Goal: Task Accomplishment & Management: Use online tool/utility

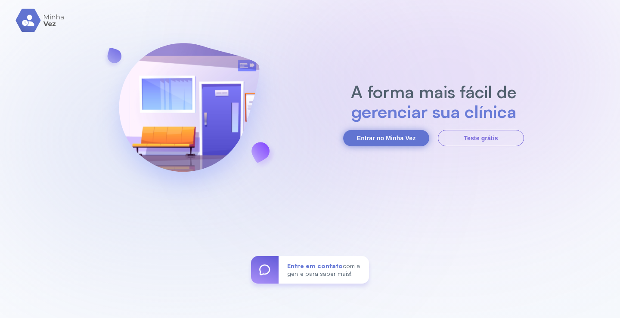
click at [381, 140] on button "Entrar no Minha Vez" at bounding box center [386, 138] width 86 height 16
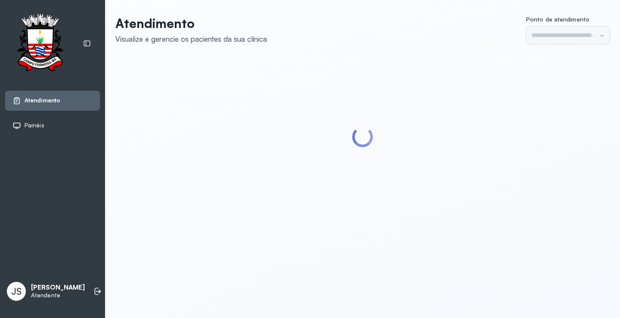
type input "*********"
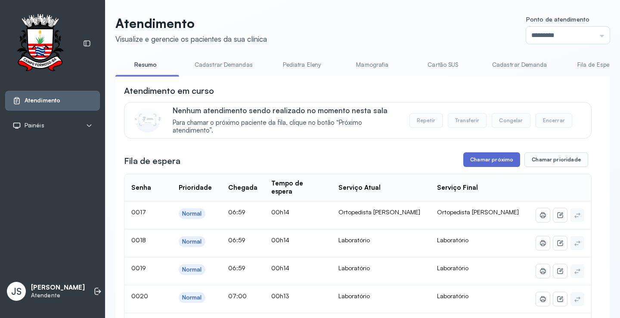
click at [492, 160] on button "Chamar próximo" at bounding box center [491, 159] width 57 height 15
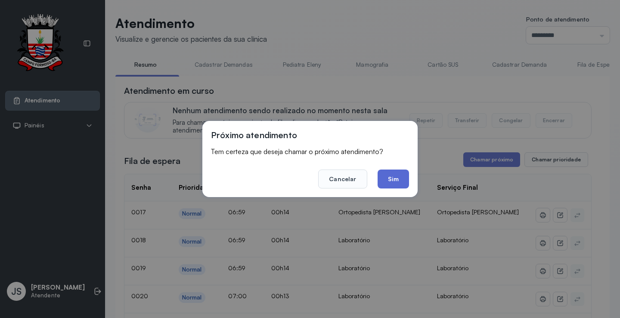
click at [403, 180] on button "Sim" at bounding box center [393, 179] width 31 height 19
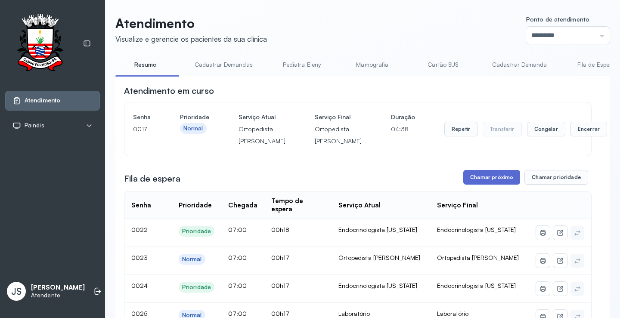
click at [483, 185] on button "Chamar próximo" at bounding box center [491, 177] width 57 height 15
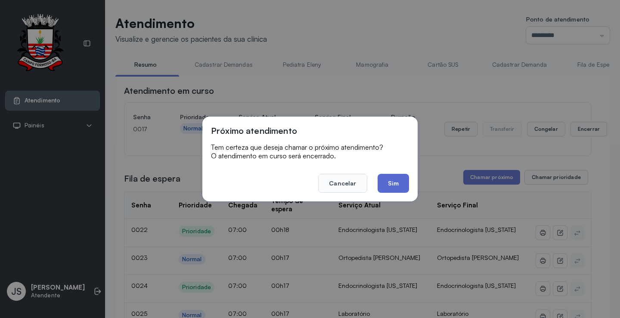
click at [393, 186] on button "Sim" at bounding box center [393, 183] width 31 height 19
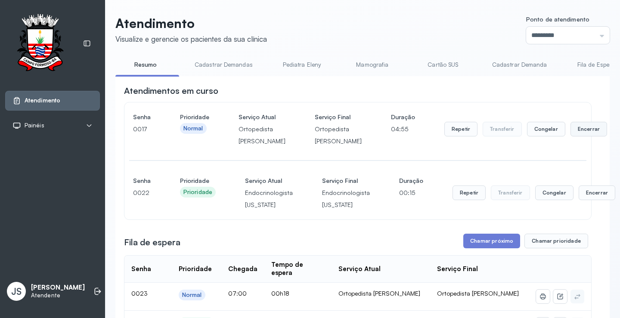
click at [570, 136] on button "Encerrar" at bounding box center [588, 129] width 37 height 15
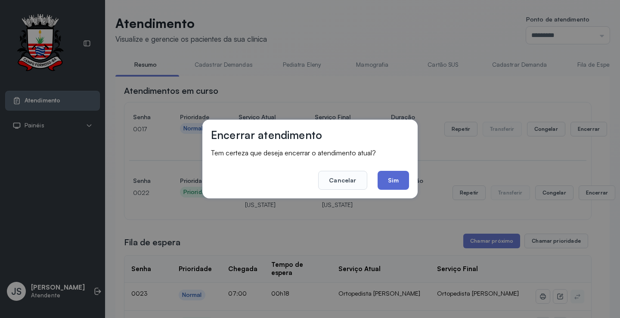
click at [399, 179] on button "Sim" at bounding box center [393, 180] width 31 height 19
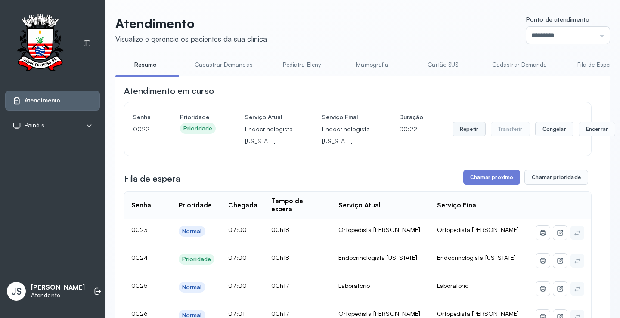
click at [462, 130] on button "Repetir" at bounding box center [468, 129] width 33 height 15
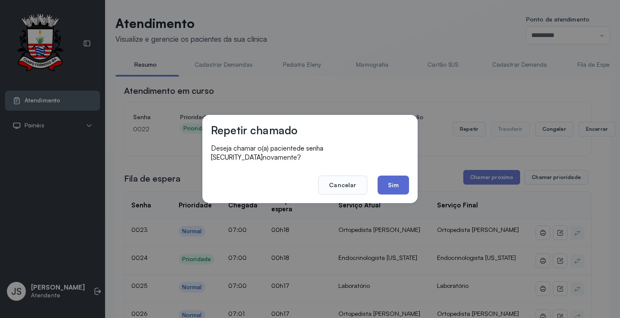
click at [394, 176] on button "Sim" at bounding box center [393, 185] width 31 height 19
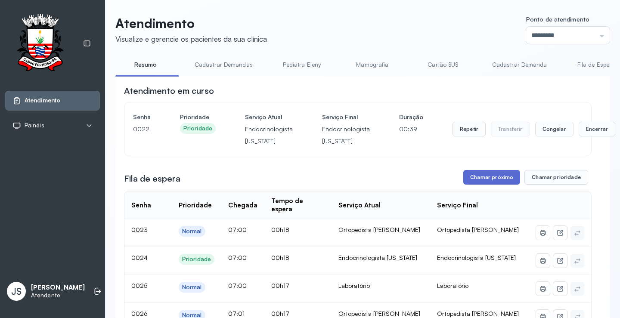
click at [487, 179] on button "Chamar próximo" at bounding box center [491, 177] width 57 height 15
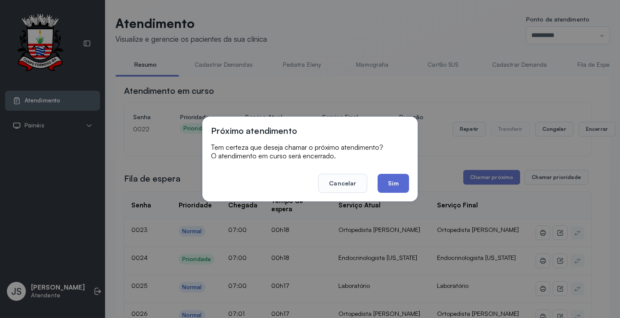
click at [386, 181] on button "Sim" at bounding box center [393, 183] width 31 height 19
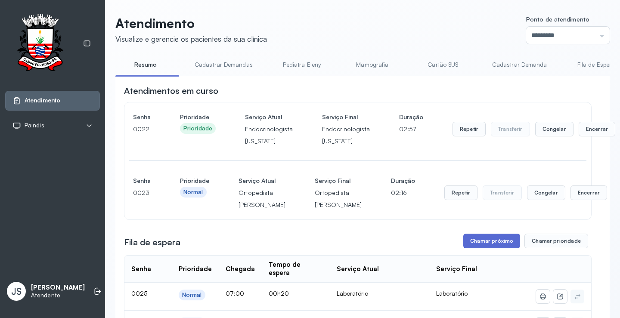
click at [481, 248] on button "Chamar próximo" at bounding box center [491, 241] width 57 height 15
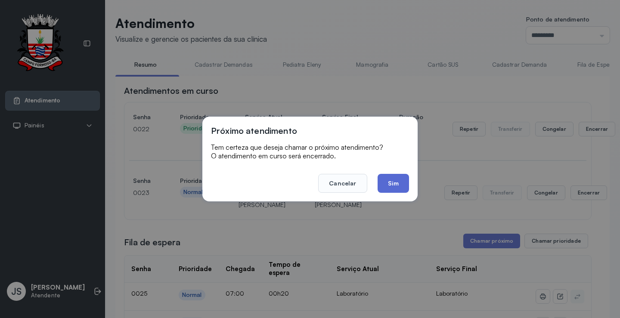
click at [396, 187] on button "Sim" at bounding box center [393, 183] width 31 height 19
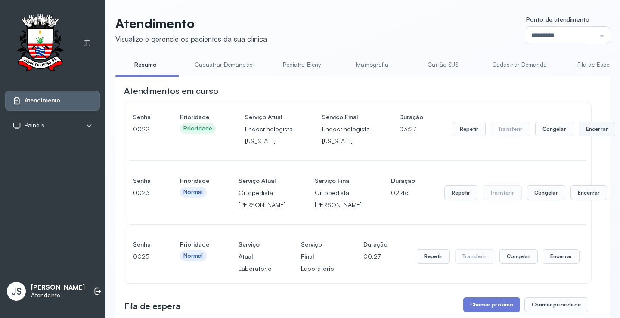
click at [585, 129] on button "Encerrar" at bounding box center [597, 129] width 37 height 15
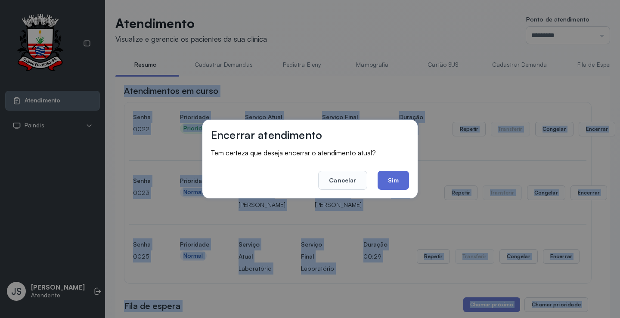
click at [398, 186] on button "Sim" at bounding box center [393, 180] width 31 height 19
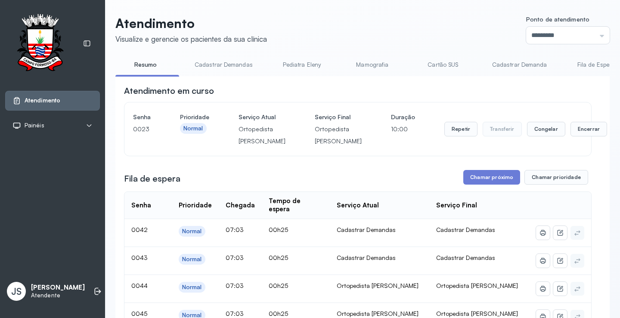
click at [173, 76] on div at bounding box center [147, 76] width 64 height 2
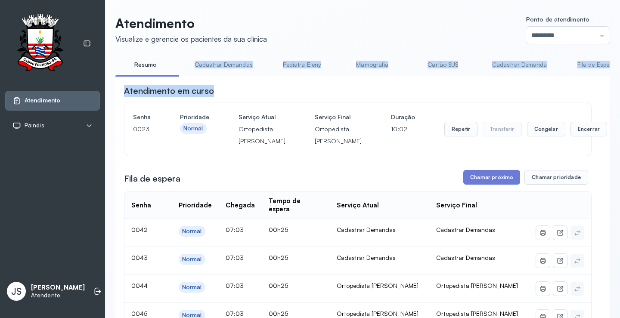
drag, startPoint x: 167, startPoint y: 74, endPoint x: 276, endPoint y: 83, distance: 110.1
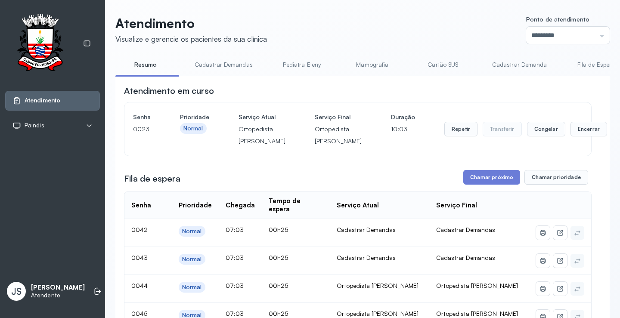
click at [217, 70] on link "Cadastrar Demandas" at bounding box center [223, 65] width 75 height 14
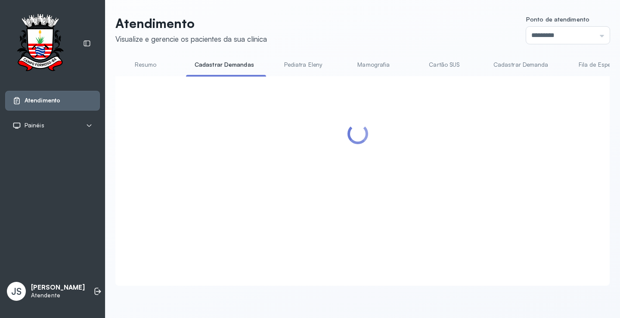
click at [158, 63] on link "Resumo" at bounding box center [145, 65] width 60 height 14
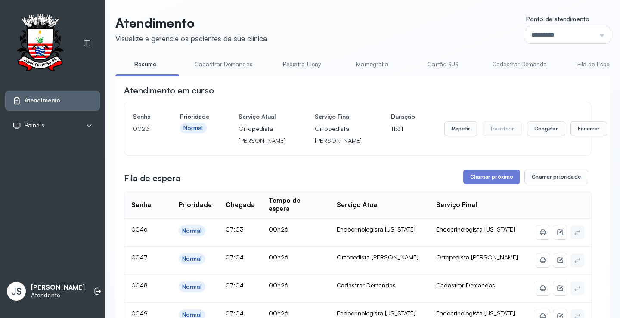
scroll to position [129, 0]
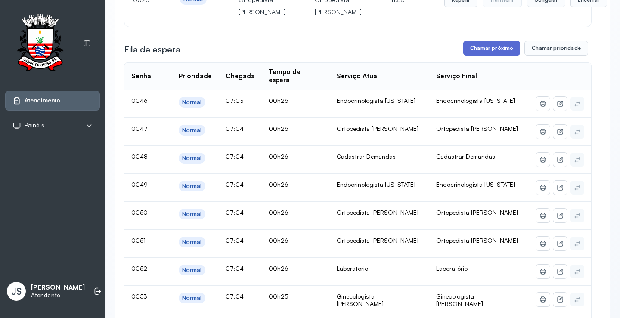
click at [488, 56] on button "Chamar próximo" at bounding box center [491, 48] width 57 height 15
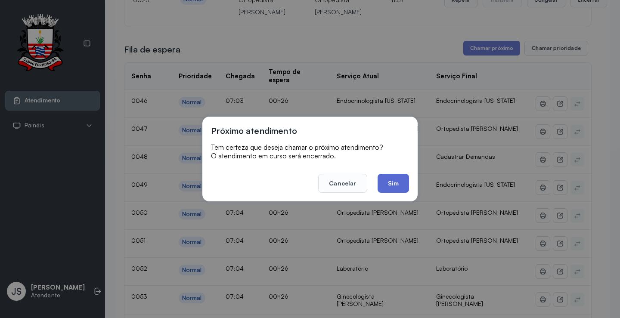
click at [389, 182] on button "Sim" at bounding box center [393, 183] width 31 height 19
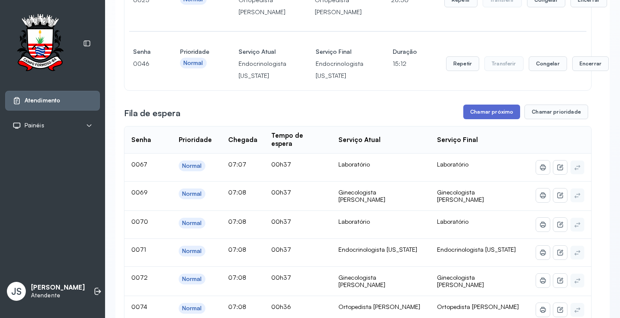
click at [494, 119] on button "Chamar próximo" at bounding box center [491, 112] width 57 height 15
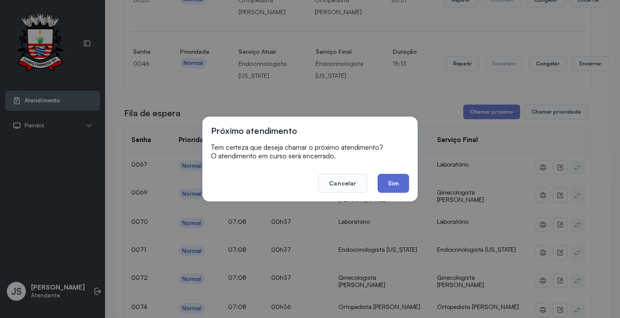
click at [404, 184] on button "Sim" at bounding box center [393, 183] width 31 height 19
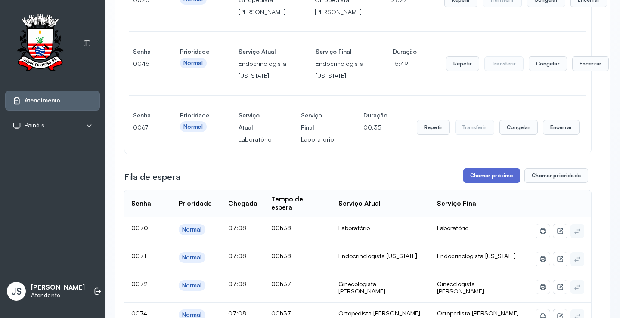
click at [485, 183] on button "Chamar próximo" at bounding box center [491, 175] width 57 height 15
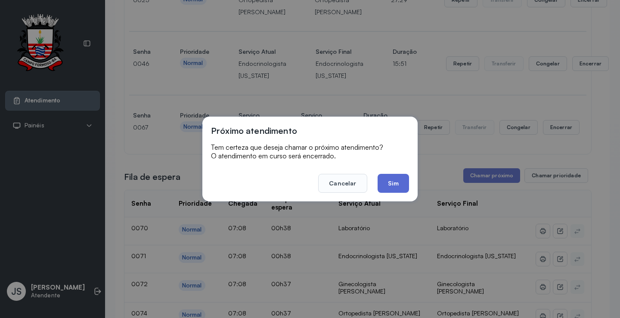
click at [399, 178] on button "Sim" at bounding box center [393, 183] width 31 height 19
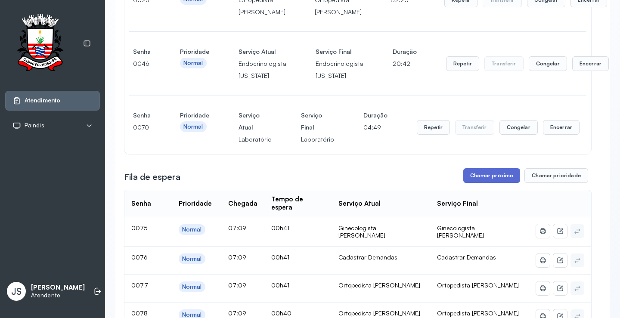
click at [486, 183] on button "Chamar próximo" at bounding box center [491, 175] width 57 height 15
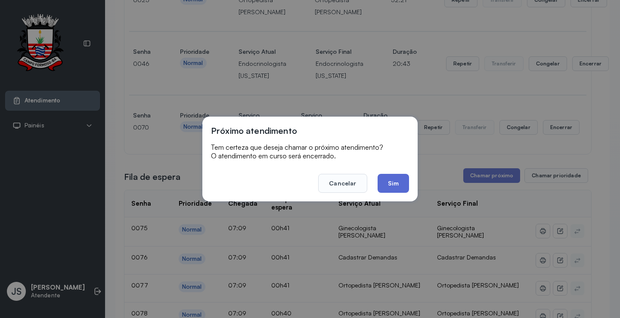
click at [395, 186] on button "Sim" at bounding box center [393, 183] width 31 height 19
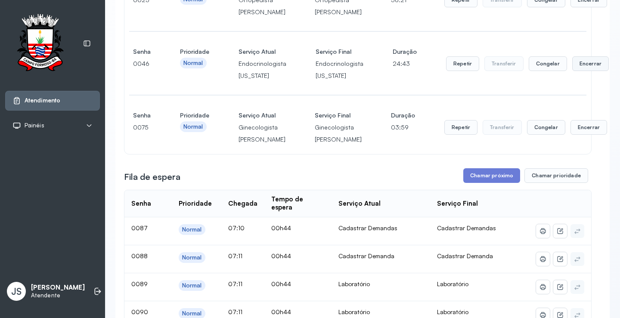
click at [582, 71] on button "Encerrar" at bounding box center [590, 63] width 37 height 15
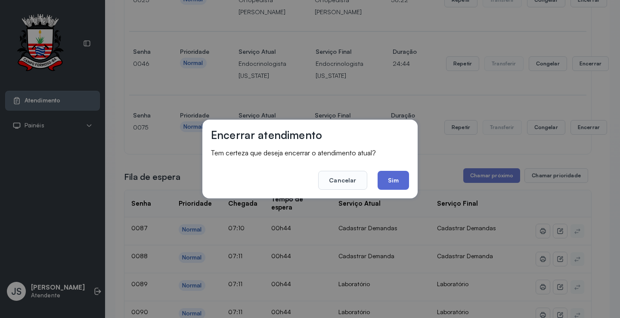
click at [396, 173] on button "Sim" at bounding box center [393, 180] width 31 height 19
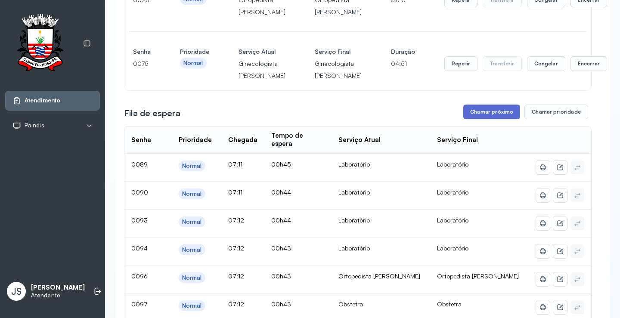
click at [488, 119] on button "Chamar próximo" at bounding box center [491, 112] width 57 height 15
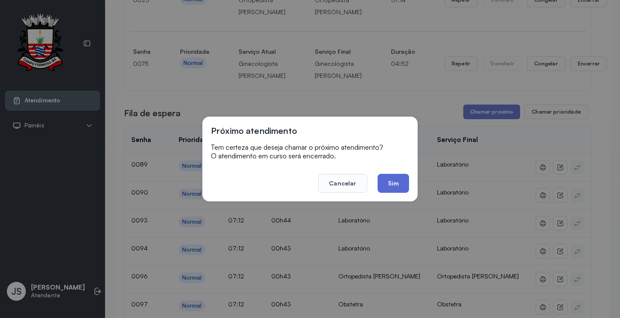
click at [397, 181] on button "Sim" at bounding box center [393, 183] width 31 height 19
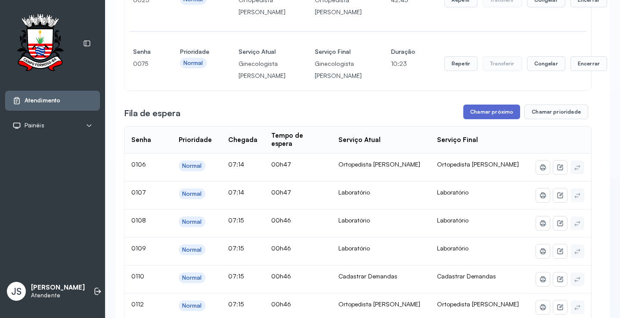
click at [490, 119] on button "Chamar próximo" at bounding box center [491, 112] width 57 height 15
click at [489, 119] on button "Chamar próximo" at bounding box center [491, 112] width 57 height 15
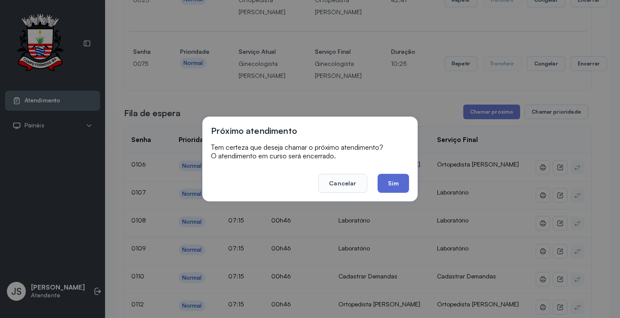
click at [399, 178] on button "Sim" at bounding box center [393, 183] width 31 height 19
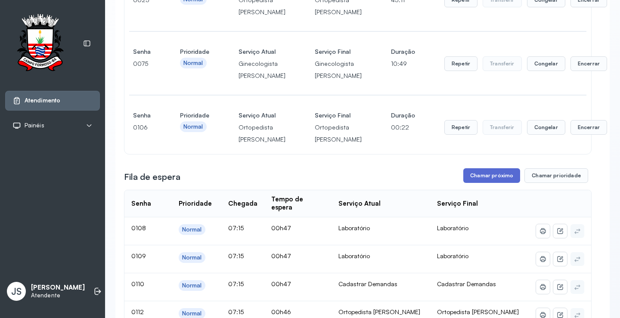
click at [489, 183] on button "Chamar próximo" at bounding box center [491, 175] width 57 height 15
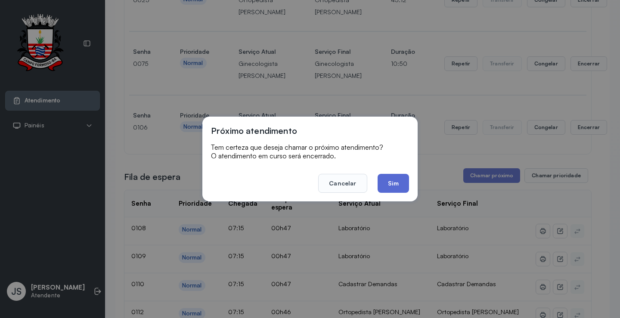
click at [399, 180] on button "Sim" at bounding box center [393, 183] width 31 height 19
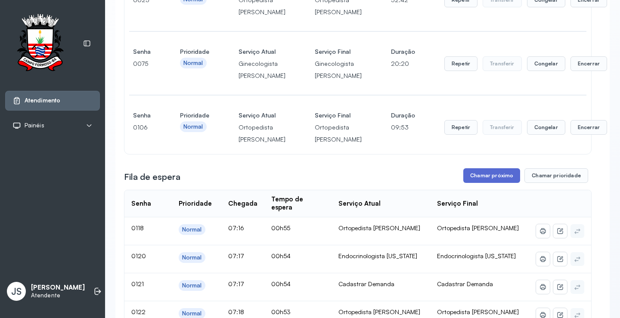
click at [485, 183] on button "Chamar próximo" at bounding box center [491, 175] width 57 height 15
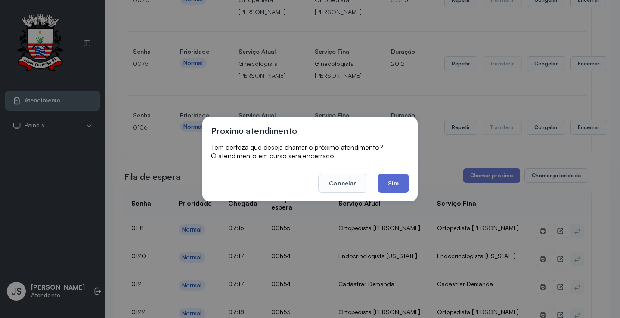
click at [388, 181] on button "Sim" at bounding box center [393, 183] width 31 height 19
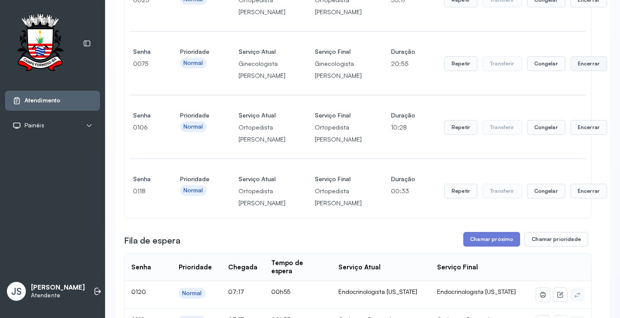
click at [570, 71] on button "Encerrar" at bounding box center [588, 63] width 37 height 15
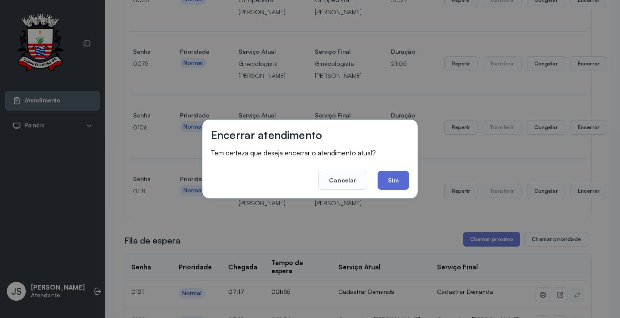
click at [388, 177] on button "Sim" at bounding box center [393, 180] width 31 height 19
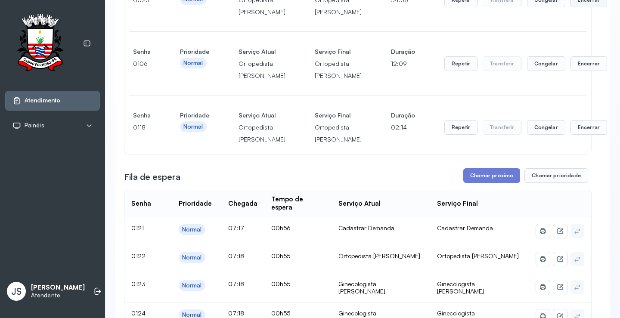
click at [570, 7] on button "Encerrar" at bounding box center [588, 0] width 37 height 15
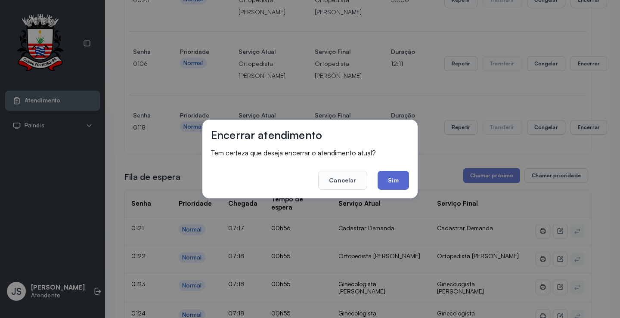
click at [404, 177] on button "Sim" at bounding box center [393, 180] width 31 height 19
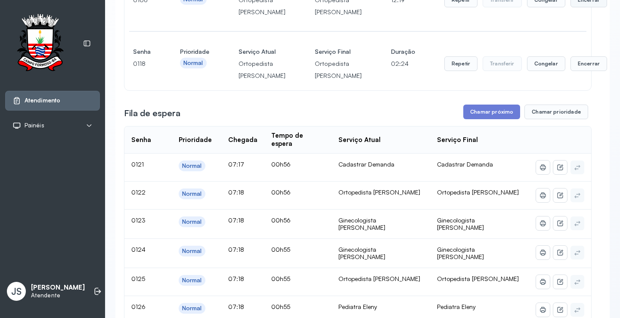
click at [570, 7] on button "Encerrar" at bounding box center [588, 0] width 37 height 15
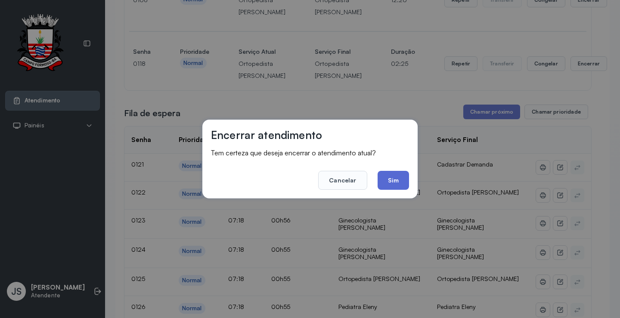
click at [389, 175] on button "Sim" at bounding box center [393, 180] width 31 height 19
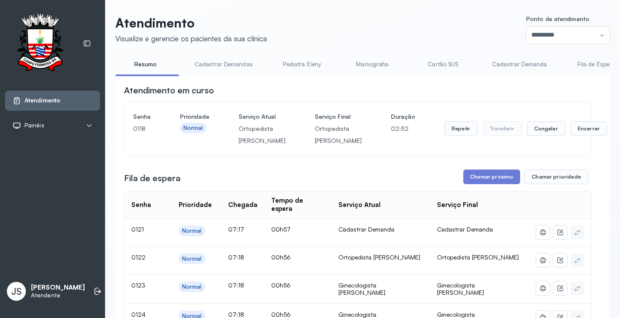
scroll to position [43, 0]
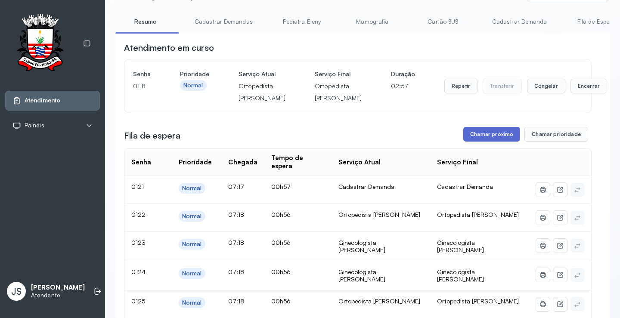
click at [498, 142] on button "Chamar próximo" at bounding box center [491, 134] width 57 height 15
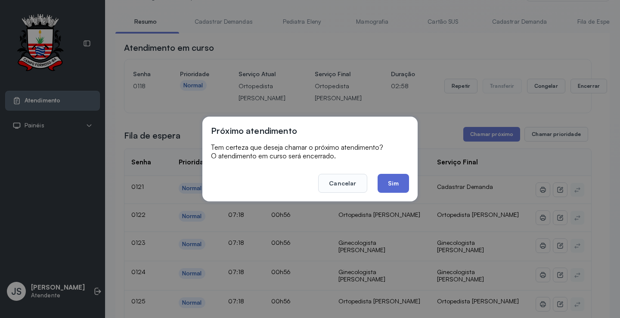
click at [396, 184] on button "Sim" at bounding box center [393, 183] width 31 height 19
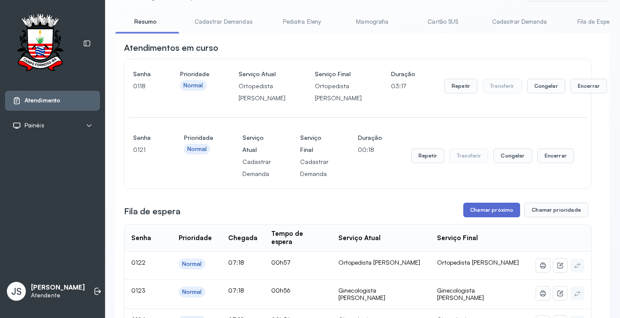
click at [483, 217] on button "Chamar próximo" at bounding box center [491, 210] width 57 height 15
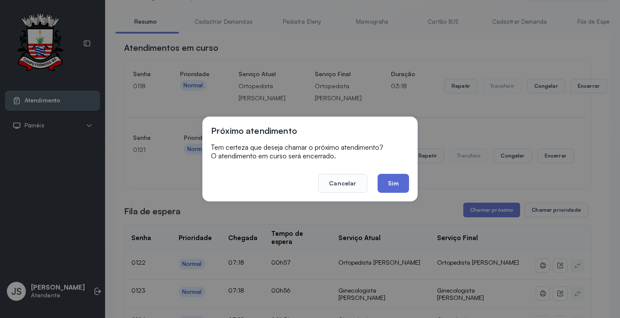
click at [399, 180] on button "Sim" at bounding box center [393, 183] width 31 height 19
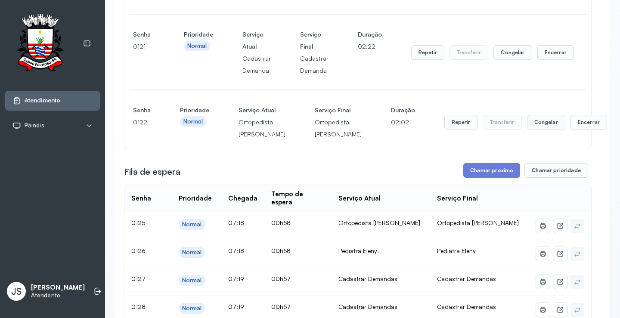
scroll to position [172, 0]
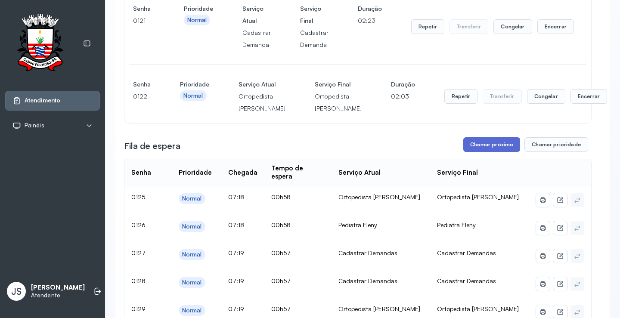
click at [493, 152] on button "Chamar próximo" at bounding box center [491, 144] width 57 height 15
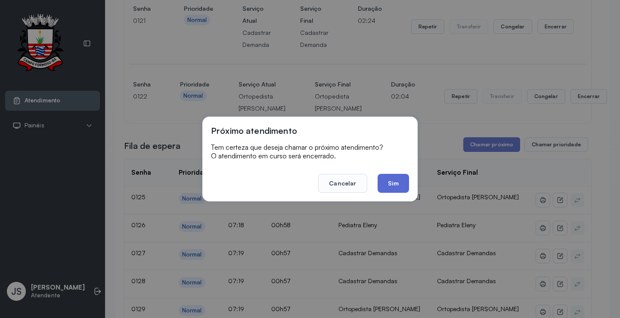
click at [396, 182] on button "Sim" at bounding box center [393, 183] width 31 height 19
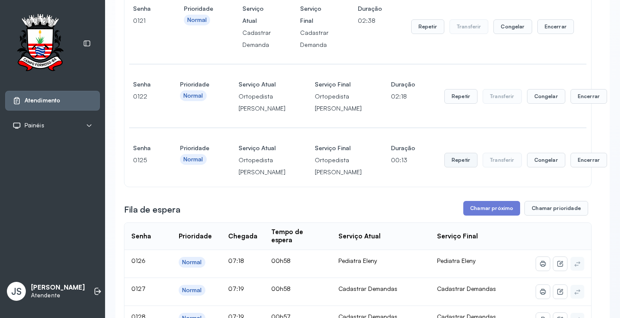
click at [444, 167] on button "Repetir" at bounding box center [460, 160] width 33 height 15
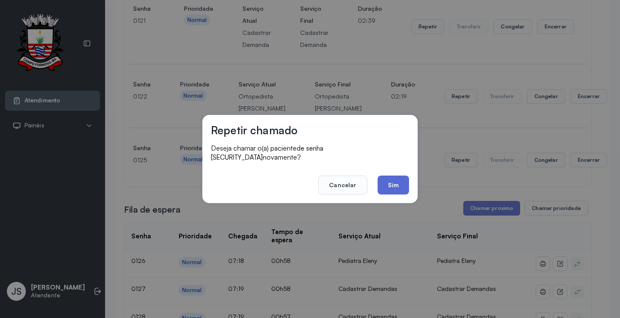
click at [401, 182] on button "Sim" at bounding box center [393, 185] width 31 height 19
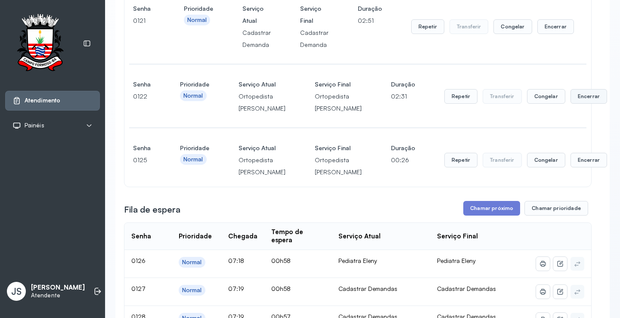
click at [571, 115] on div "Senha 0122 Prioridade Normal Serviço Atual Ortopedista Ramon Serviço Final Orto…" at bounding box center [357, 96] width 449 height 36
click at [570, 104] on button "Encerrar" at bounding box center [588, 96] width 37 height 15
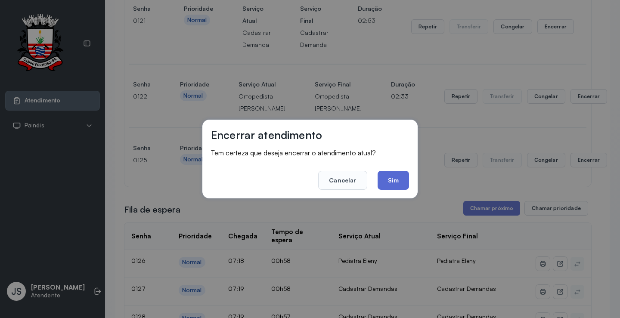
click at [398, 182] on button "Sim" at bounding box center [393, 180] width 31 height 19
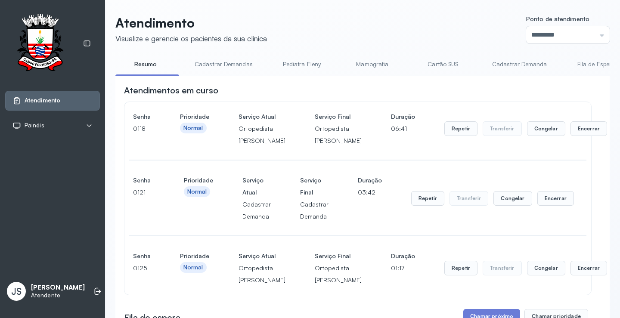
scroll to position [301, 0]
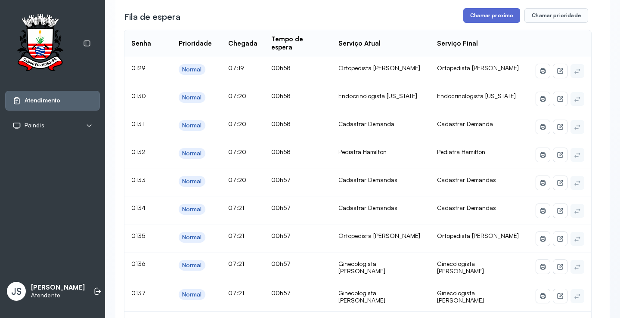
click at [498, 23] on button "Chamar próximo" at bounding box center [491, 15] width 57 height 15
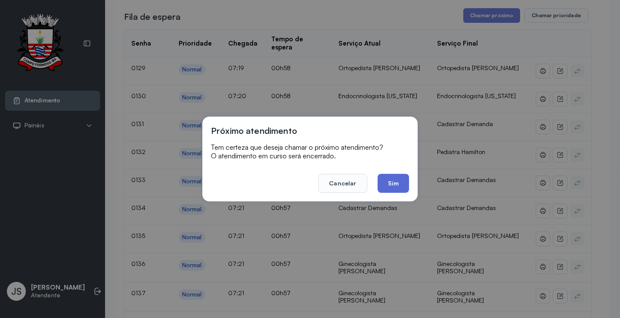
click at [393, 188] on button "Sim" at bounding box center [393, 183] width 31 height 19
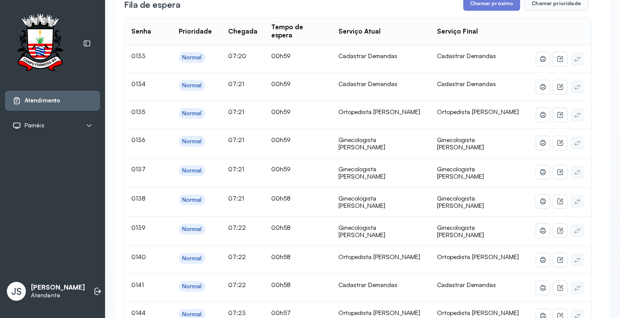
click at [491, 101] on td "Cadastrar Demandas" at bounding box center [479, 87] width 99 height 28
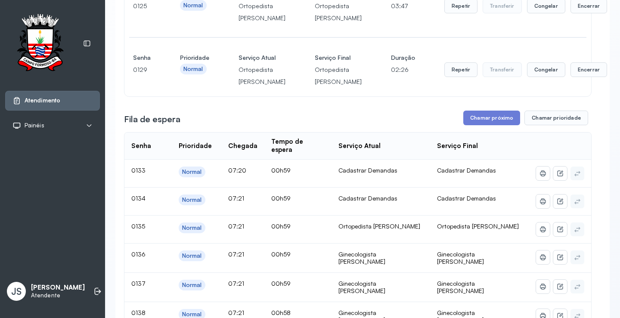
scroll to position [172, 0]
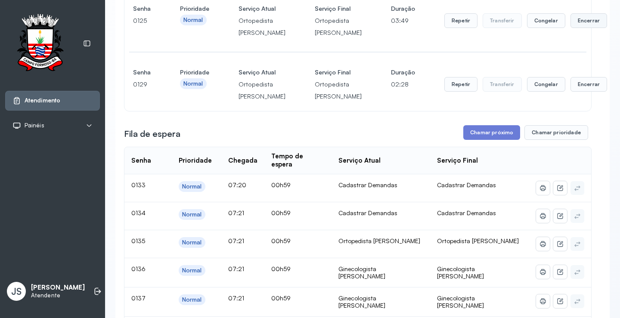
click at [570, 28] on button "Encerrar" at bounding box center [588, 20] width 37 height 15
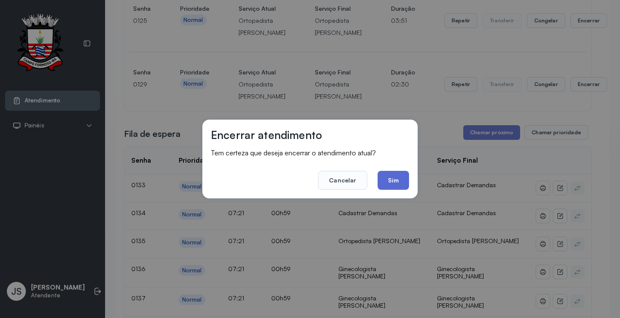
click at [394, 177] on button "Sim" at bounding box center [393, 180] width 31 height 19
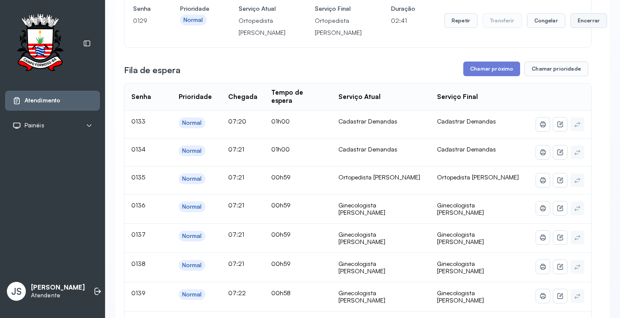
click at [570, 28] on button "Encerrar" at bounding box center [588, 20] width 37 height 15
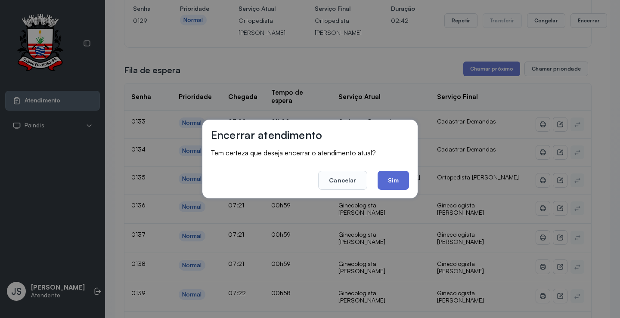
click at [388, 175] on button "Sim" at bounding box center [393, 180] width 31 height 19
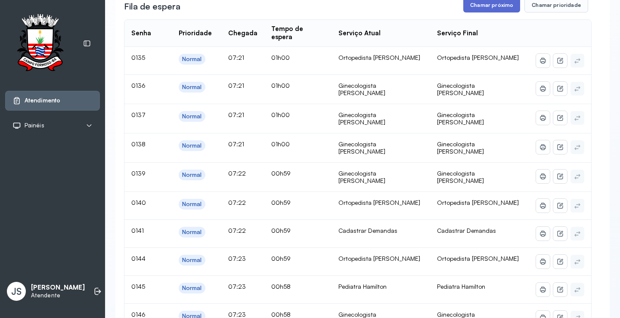
click at [494, 12] on button "Chamar próximo" at bounding box center [491, 5] width 57 height 15
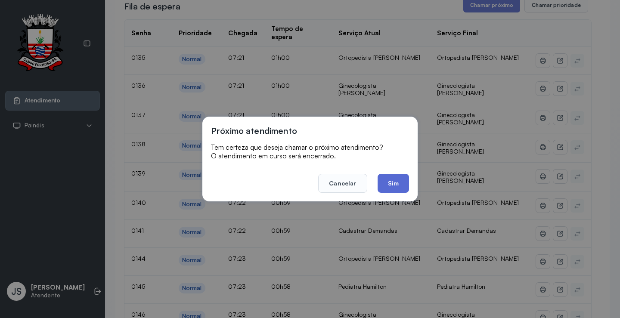
click at [391, 181] on button "Sim" at bounding box center [393, 183] width 31 height 19
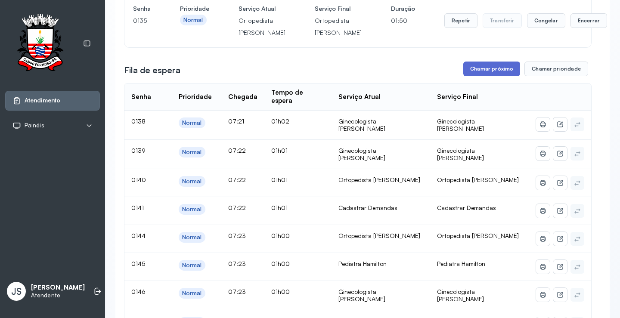
click at [490, 76] on button "Chamar próximo" at bounding box center [491, 69] width 57 height 15
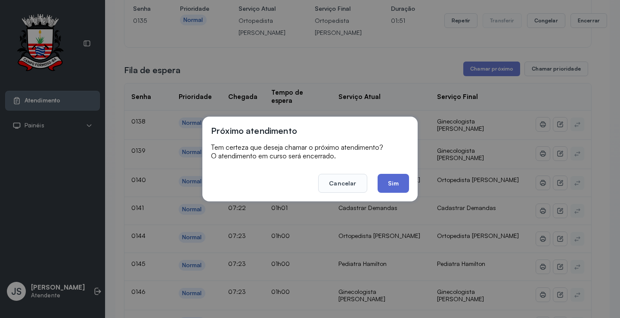
click at [397, 179] on button "Sim" at bounding box center [393, 183] width 31 height 19
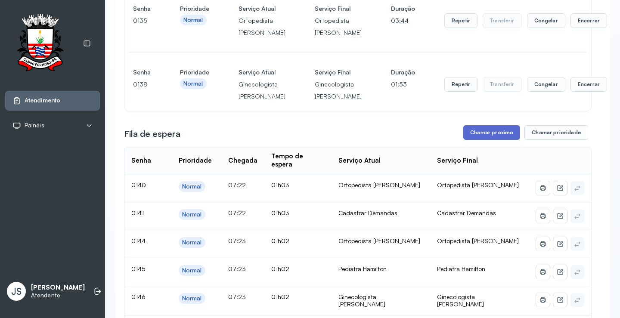
click at [481, 140] on button "Chamar próximo" at bounding box center [491, 132] width 57 height 15
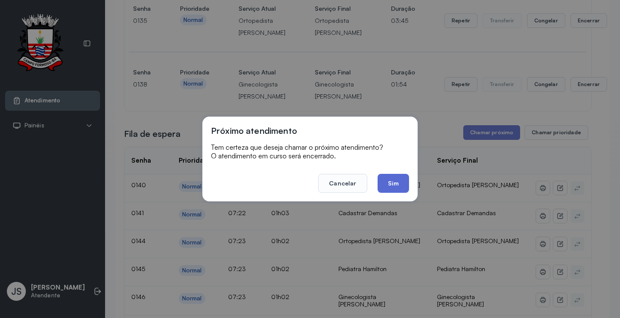
click at [397, 183] on button "Sim" at bounding box center [393, 183] width 31 height 19
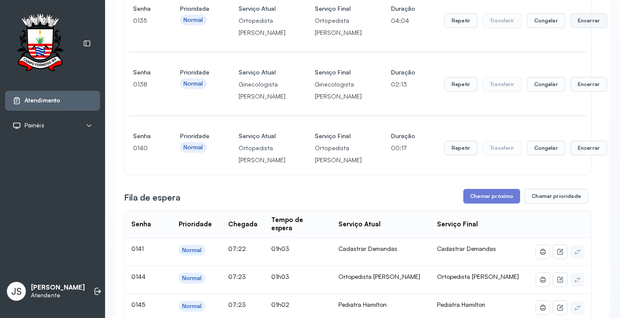
click at [570, 28] on button "Encerrar" at bounding box center [588, 20] width 37 height 15
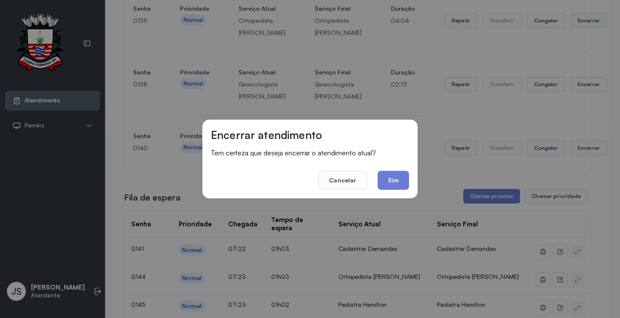
click at [555, 42] on div "Encerrar atendimento Tem certeza que deseja encerrar o atendimento atual? Cance…" at bounding box center [310, 159] width 620 height 318
click at [403, 175] on button "Sim" at bounding box center [393, 180] width 31 height 19
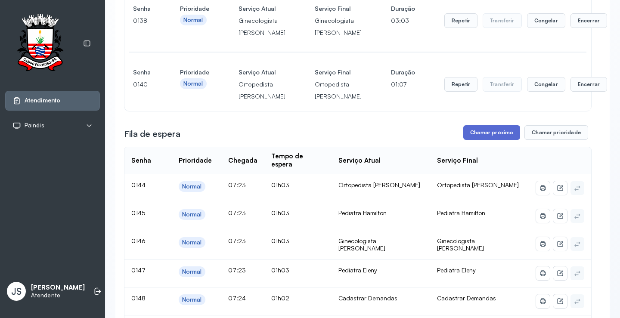
click at [491, 140] on button "Chamar próximo" at bounding box center [491, 132] width 57 height 15
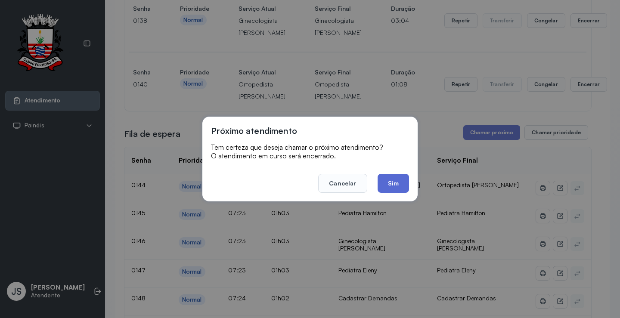
drag, startPoint x: 399, startPoint y: 182, endPoint x: 407, endPoint y: 179, distance: 8.6
click at [399, 182] on button "Sim" at bounding box center [393, 183] width 31 height 19
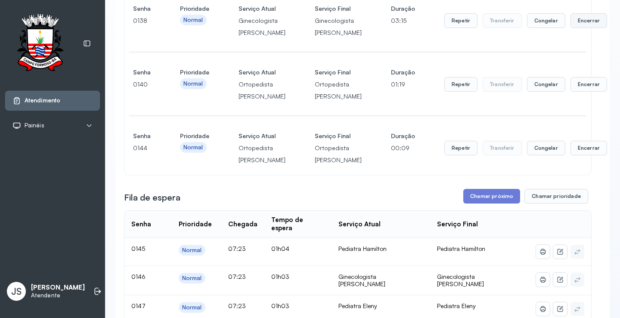
click at [570, 28] on button "Encerrar" at bounding box center [588, 20] width 37 height 15
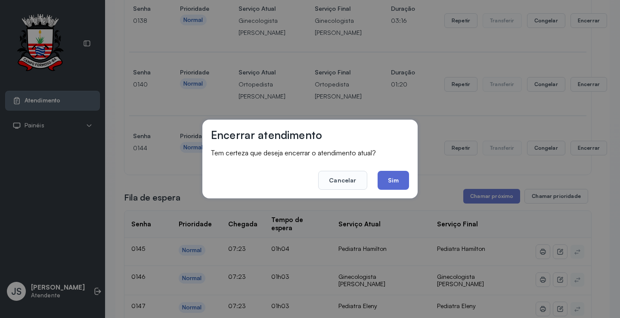
click at [395, 179] on button "Sim" at bounding box center [393, 180] width 31 height 19
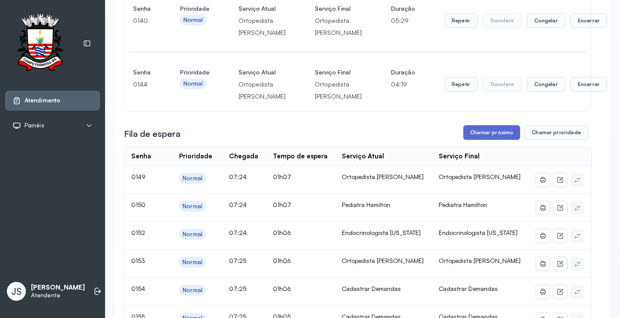
click at [484, 140] on button "Chamar próximo" at bounding box center [491, 132] width 57 height 15
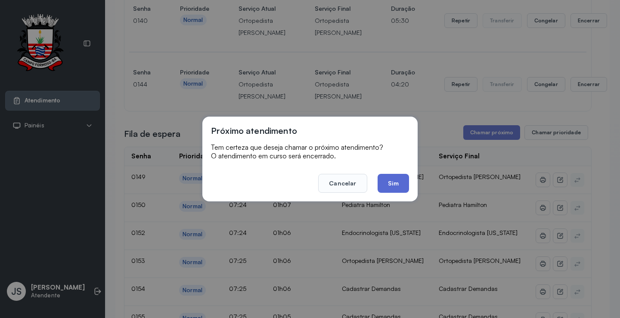
click at [390, 185] on button "Sim" at bounding box center [393, 183] width 31 height 19
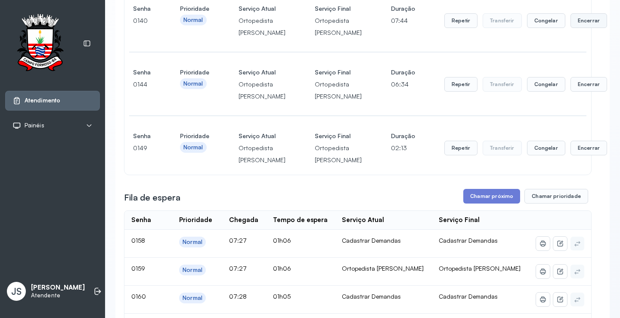
click at [570, 28] on button "Encerrar" at bounding box center [588, 20] width 37 height 15
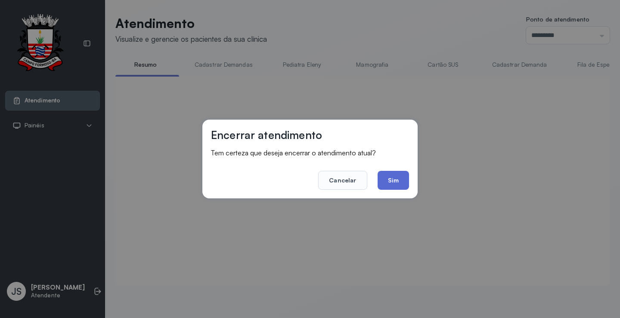
scroll to position [0, 0]
click at [403, 174] on button "Sim" at bounding box center [393, 180] width 31 height 19
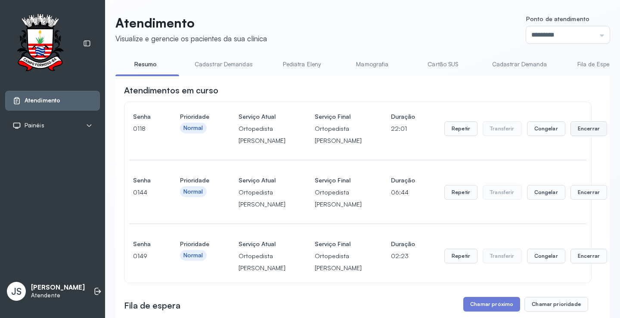
click at [570, 132] on button "Encerrar" at bounding box center [588, 128] width 37 height 15
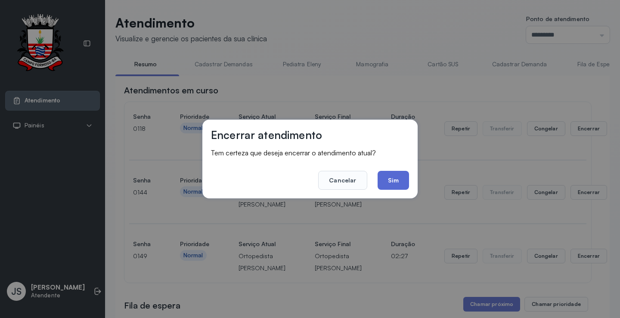
click at [384, 179] on button "Sim" at bounding box center [393, 180] width 31 height 19
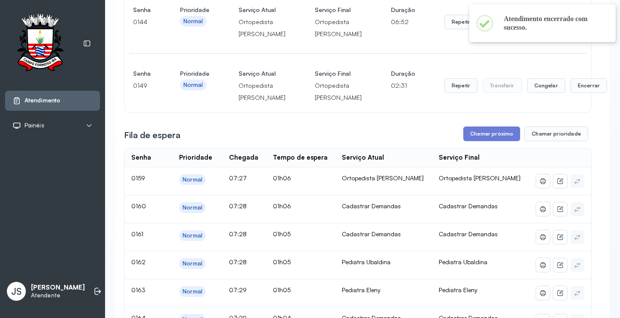
scroll to position [130, 0]
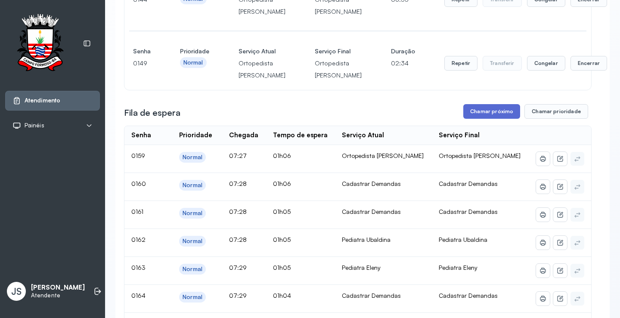
click at [493, 119] on button "Chamar próximo" at bounding box center [491, 111] width 57 height 15
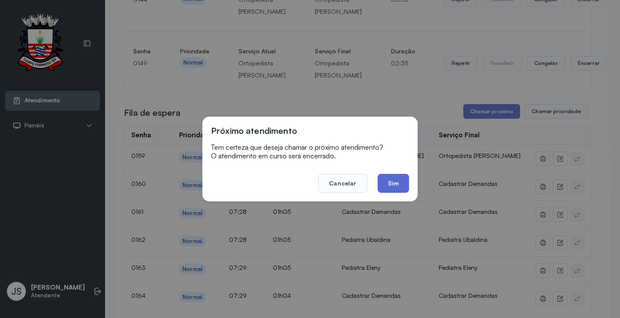
click at [393, 182] on button "Sim" at bounding box center [393, 183] width 31 height 19
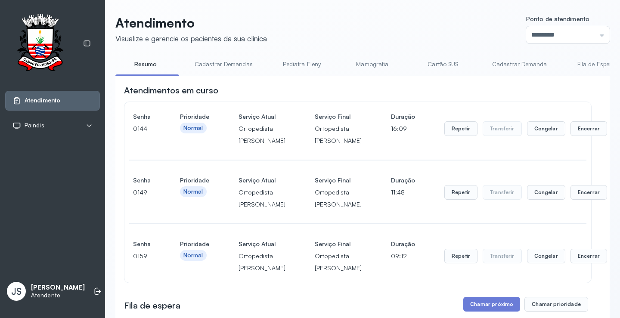
scroll to position [173, 0]
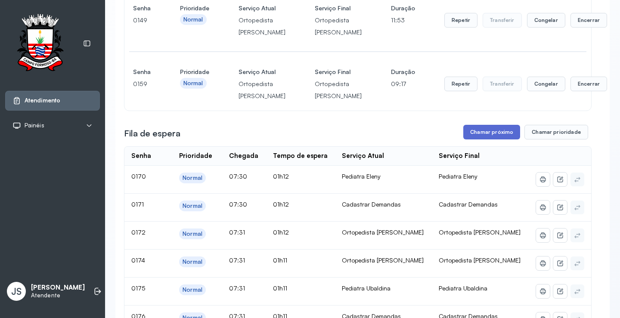
click at [494, 139] on button "Chamar próximo" at bounding box center [491, 132] width 57 height 15
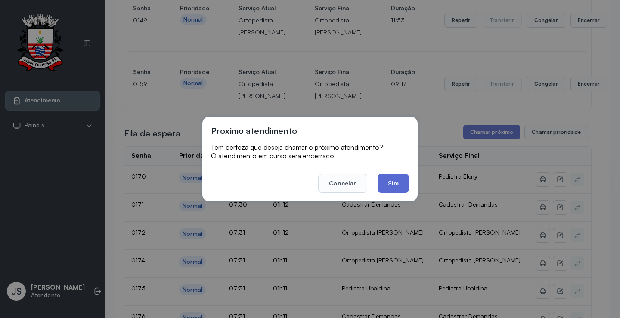
click at [392, 179] on button "Sim" at bounding box center [393, 183] width 31 height 19
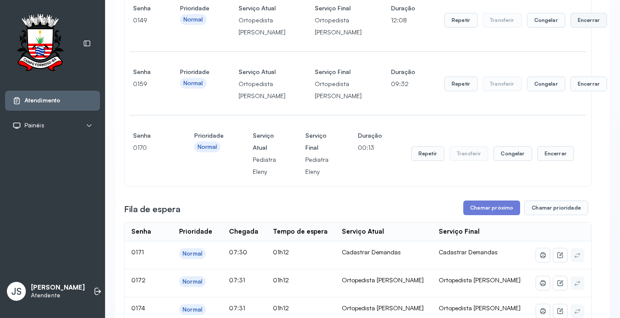
click at [570, 28] on button "Encerrar" at bounding box center [588, 20] width 37 height 15
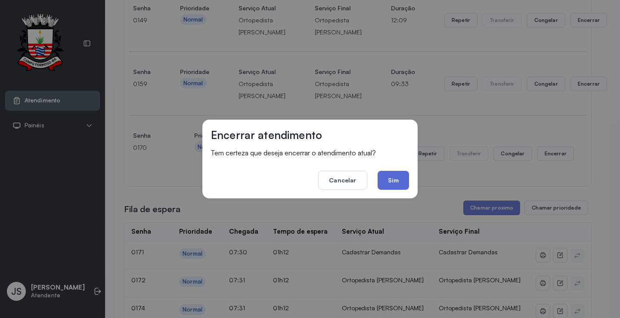
click at [389, 179] on button "Sim" at bounding box center [393, 180] width 31 height 19
click at [389, 178] on div "Senha 0170 Prioridade Normal Serviço Atual Pediatra Eleny Serviço Final Pediatr…" at bounding box center [357, 154] width 449 height 48
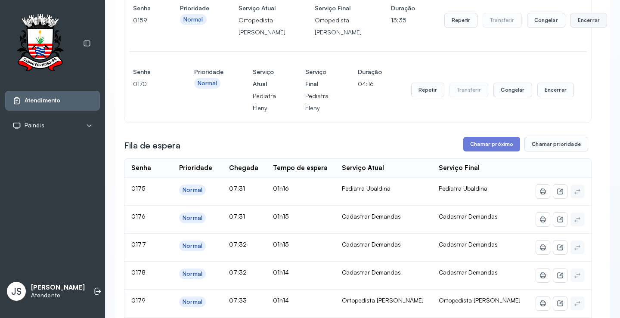
click at [570, 28] on button "Encerrar" at bounding box center [588, 20] width 37 height 15
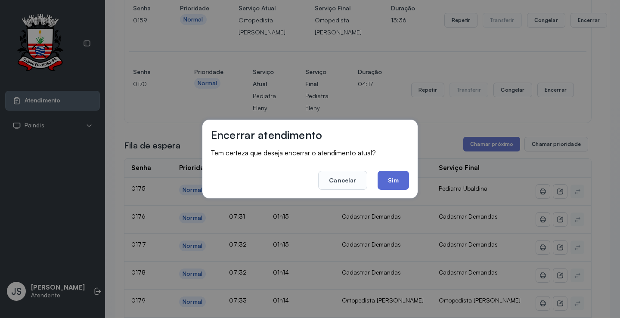
click at [398, 176] on button "Sim" at bounding box center [393, 180] width 31 height 19
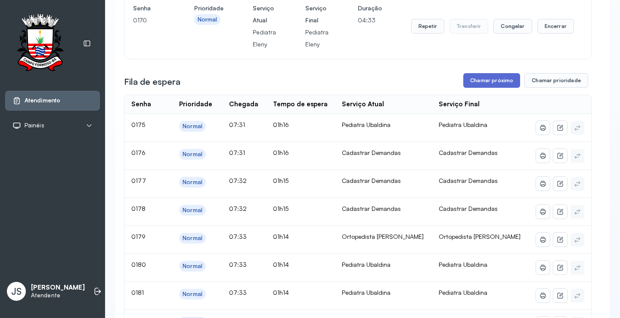
click at [494, 88] on button "Chamar próximo" at bounding box center [491, 80] width 57 height 15
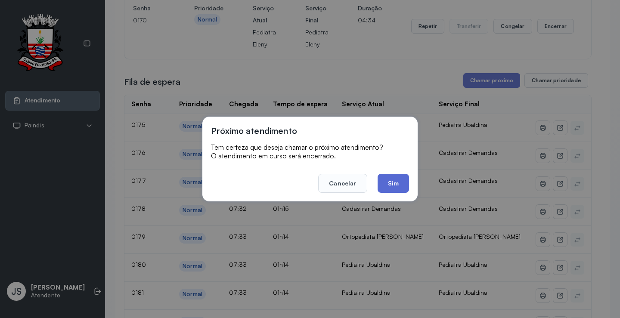
click at [393, 183] on button "Sim" at bounding box center [393, 183] width 31 height 19
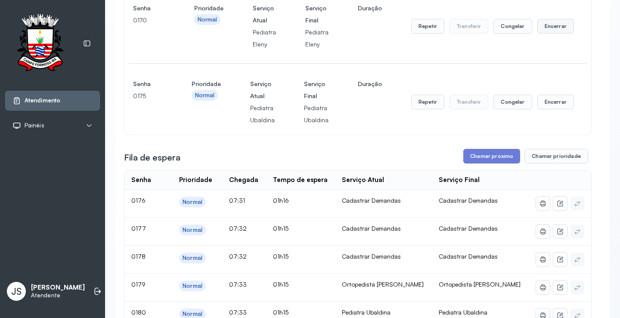
click at [555, 34] on button "Encerrar" at bounding box center [555, 26] width 37 height 15
click button "Sim"
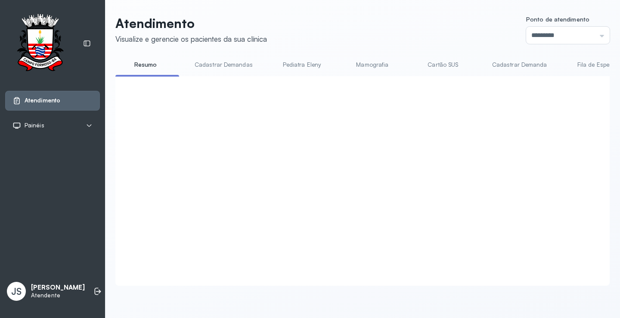
click button "Chamar próximo"
click button "Sim"
click button "Chamar próximo"
click button "Sim"
click button "Encerrar"
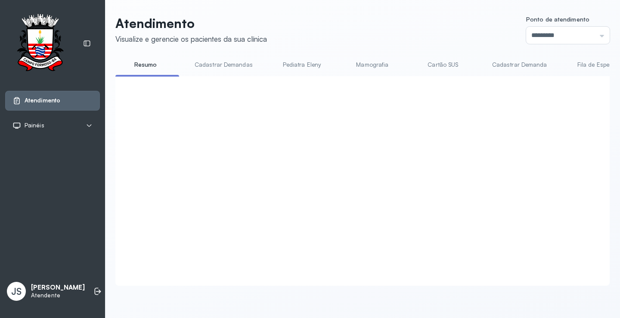
click button "Sim"
drag, startPoint x: 393, startPoint y: 186, endPoint x: 395, endPoint y: 182, distance: 4.6
click div "Senha 0181 Prioridade Normal Serviço Atual Pediatra Ubaldina Serviço Final Pedi…"
click button "Chamar próximo"
click button "Sim"
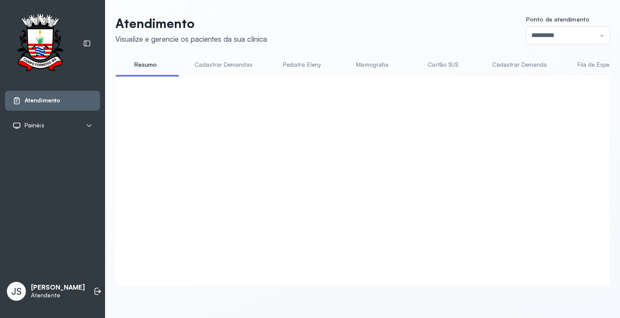
click button "Chamar próximo"
click button "Sim"
click button "Encerrar"
click button "Sim"
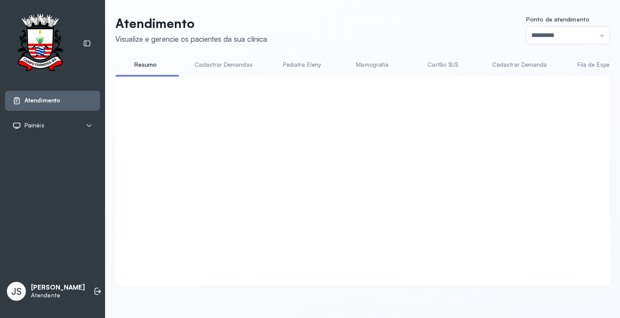
click button "Repetir"
click button "Sim"
click button "Encerrar"
click button "Sim"
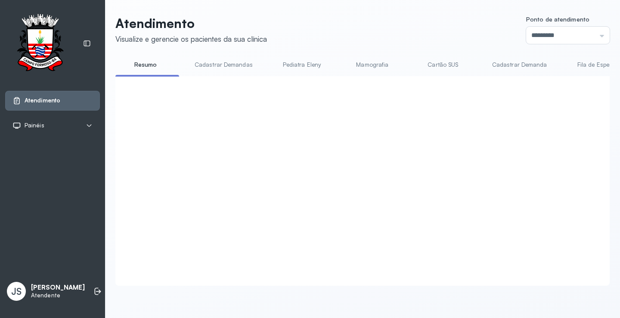
scroll to position [87, 0]
click button "Encerrar"
click button "Sim"
click button "Encerrar"
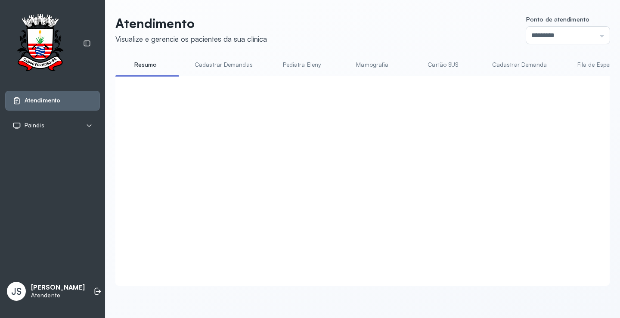
click button "Sim"
click button "Encerrar"
click button "Sim"
click button "Chamar prioridade"
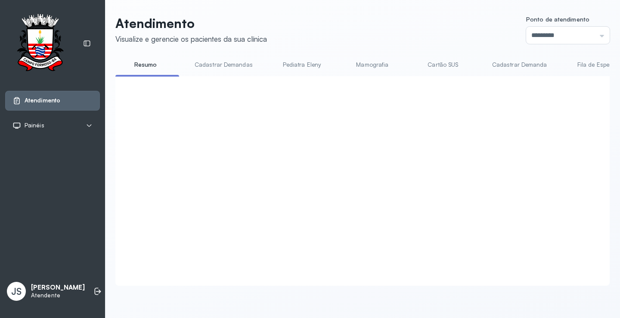
click button "Cancelar"
click button "Chamar prioridade"
click button "Sim"
click button "Chamar próximo"
click button "Sim"
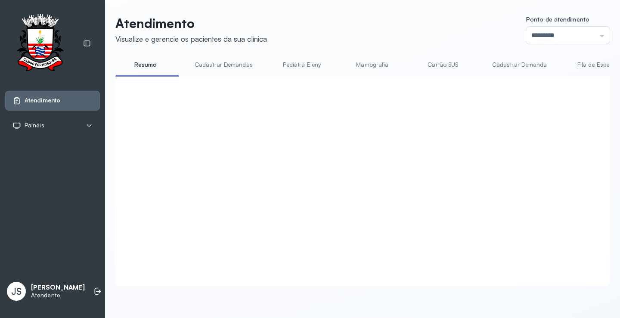
click button "Chamar próximo"
click button "Sim"
click at [94, 295] on li at bounding box center [97, 291] width 19 height 19
click button "Sim"
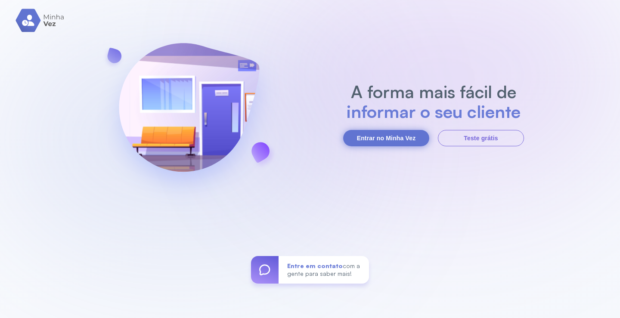
click at [393, 137] on button "Entrar no Minha Vez" at bounding box center [386, 138] width 86 height 16
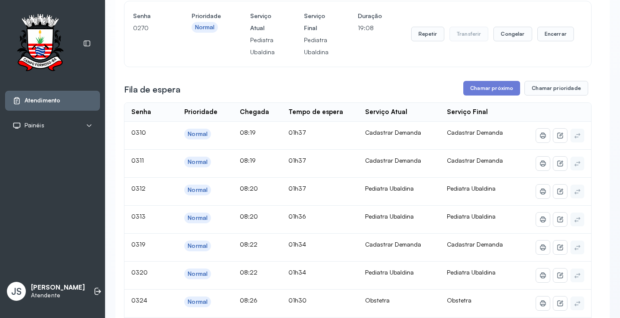
scroll to position [86, 0]
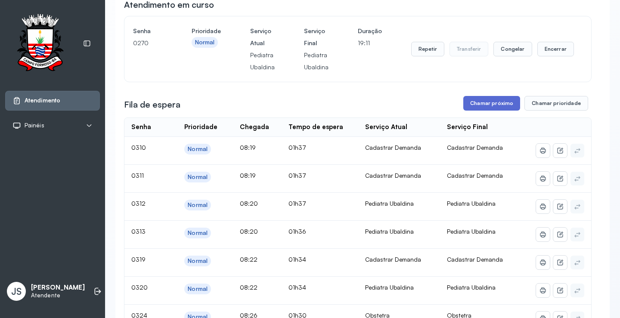
click at [499, 109] on button "Chamar próximo" at bounding box center [491, 103] width 57 height 15
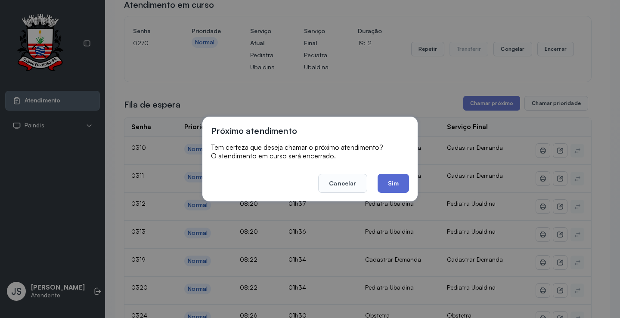
click at [393, 186] on button "Sim" at bounding box center [393, 183] width 31 height 19
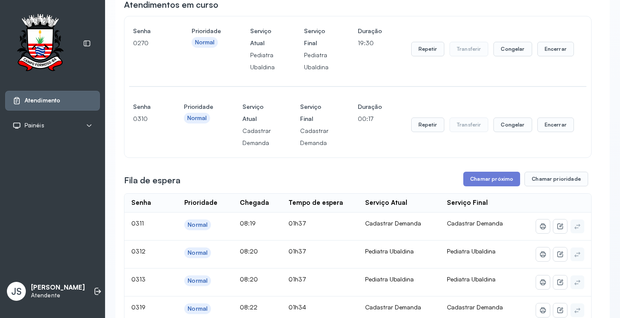
scroll to position [0, 0]
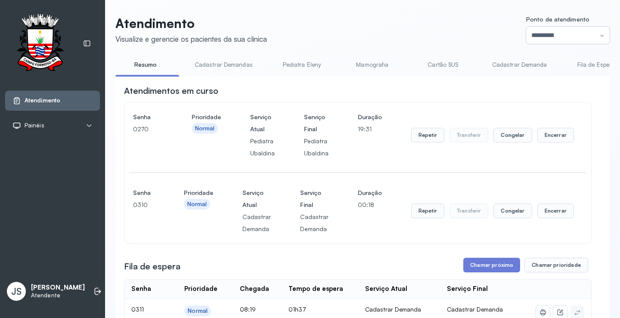
click at [594, 38] on input "*********" at bounding box center [568, 35] width 84 height 17
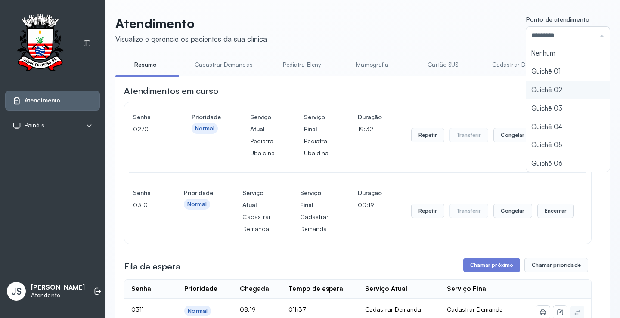
type input "*********"
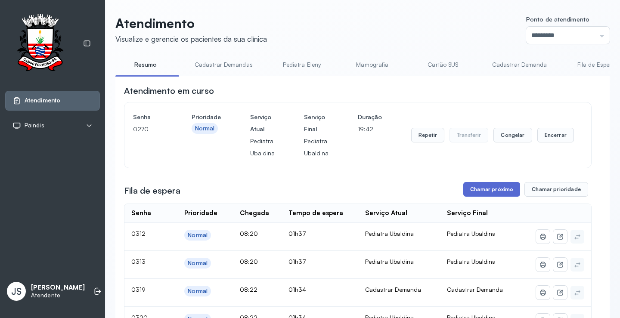
click at [493, 192] on button "Chamar próximo" at bounding box center [491, 189] width 57 height 15
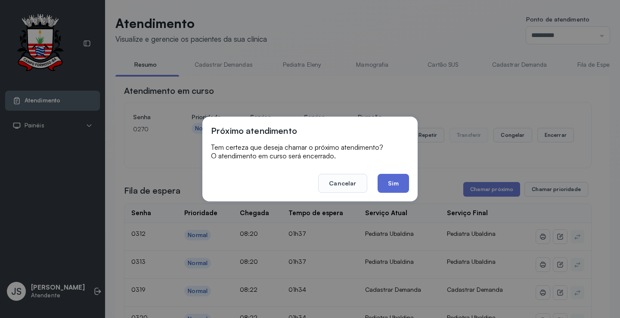
click at [401, 185] on button "Sim" at bounding box center [393, 183] width 31 height 19
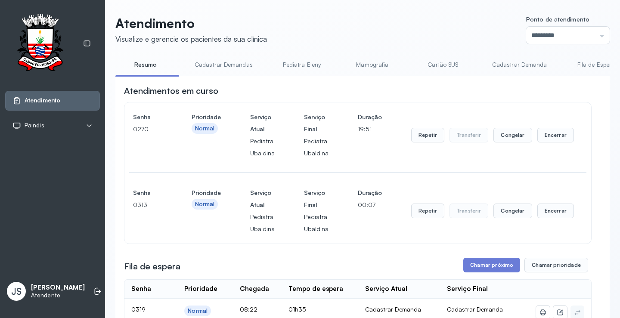
click at [404, 28] on header "Atendimento Visualize e gerencie os pacientes da sua clínica Ponto de atendimen…" at bounding box center [362, 29] width 494 height 28
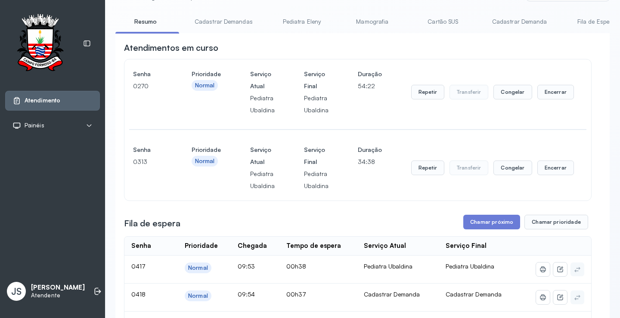
scroll to position [86, 0]
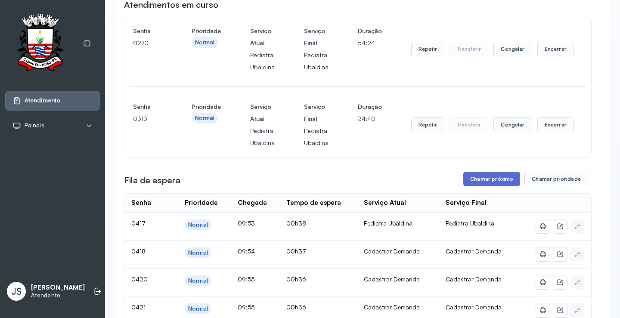
click at [501, 184] on button "Chamar próximo" at bounding box center [491, 179] width 57 height 15
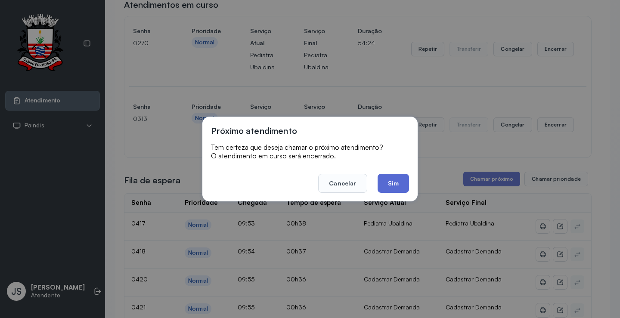
click at [401, 178] on button "Sim" at bounding box center [393, 183] width 31 height 19
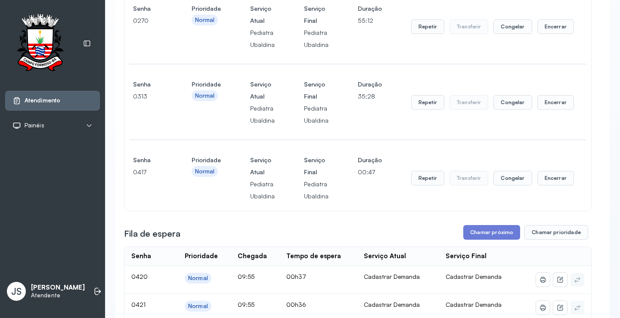
scroll to position [129, 0]
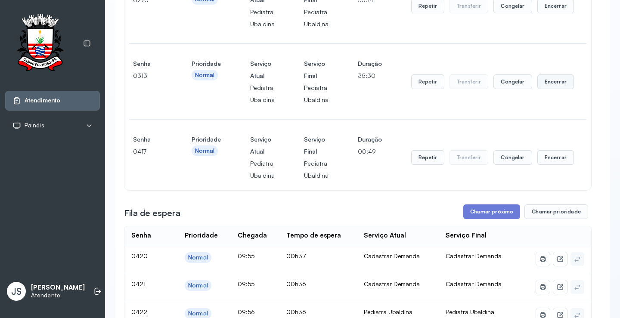
click at [551, 85] on button "Encerrar" at bounding box center [555, 81] width 37 height 15
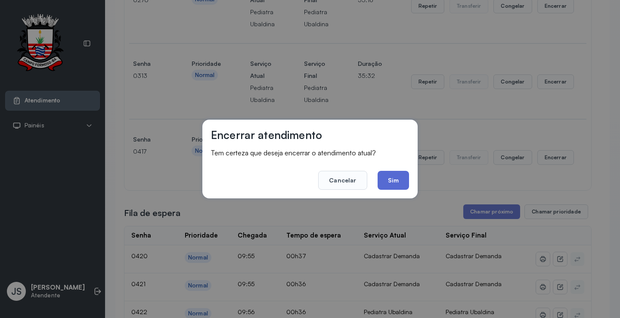
click at [385, 189] on button "Sim" at bounding box center [393, 180] width 31 height 19
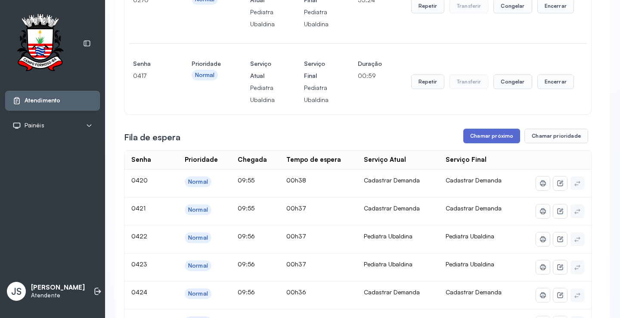
click at [498, 141] on button "Chamar próximo" at bounding box center [491, 136] width 57 height 15
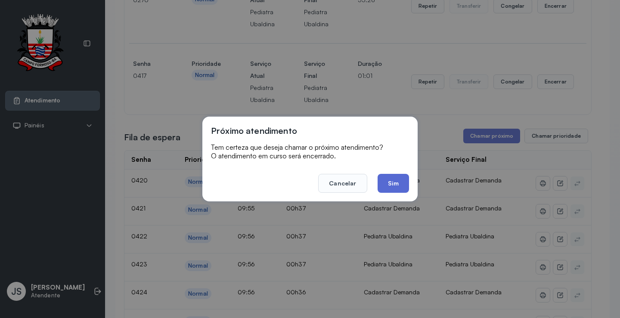
click at [398, 181] on button "Sim" at bounding box center [393, 183] width 31 height 19
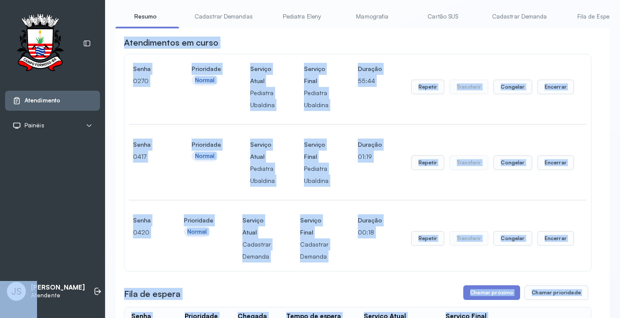
scroll to position [28, 0]
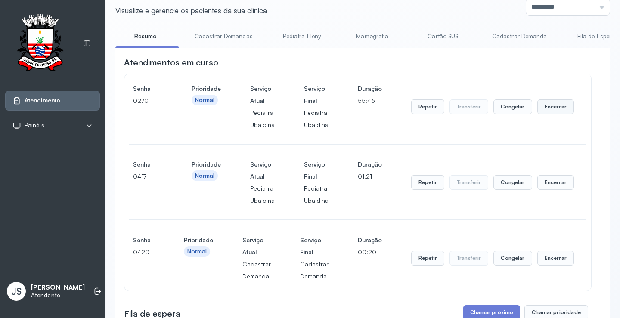
click at [553, 111] on button "Encerrar" at bounding box center [555, 106] width 37 height 15
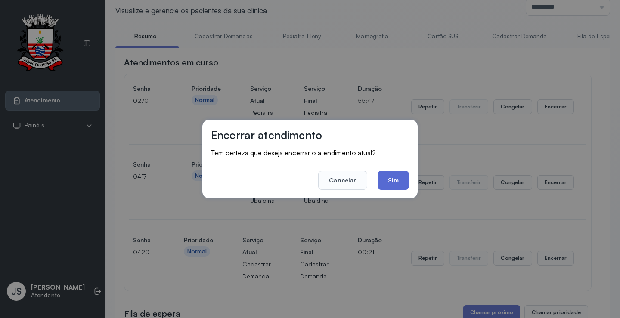
click at [392, 174] on button "Sim" at bounding box center [393, 180] width 31 height 19
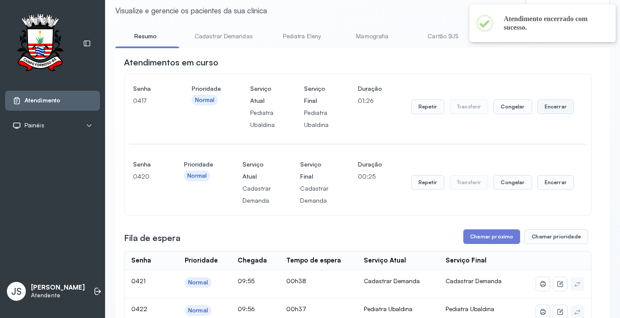
click at [550, 108] on button "Encerrar" at bounding box center [555, 106] width 37 height 15
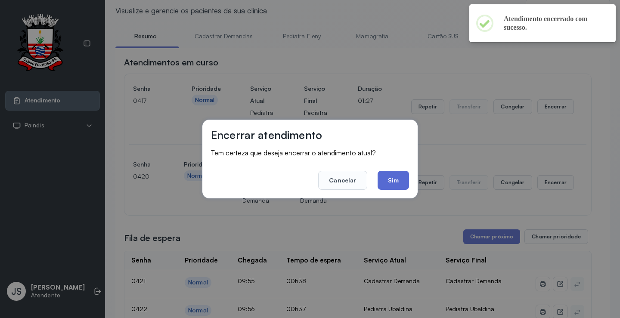
click at [400, 181] on button "Sim" at bounding box center [393, 180] width 31 height 19
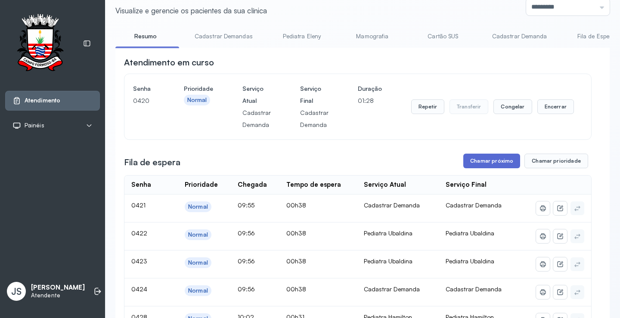
click at [500, 165] on button "Chamar próximo" at bounding box center [491, 161] width 57 height 15
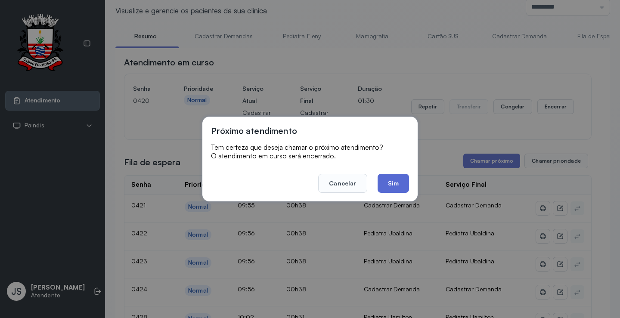
click at [399, 184] on button "Sim" at bounding box center [393, 183] width 31 height 19
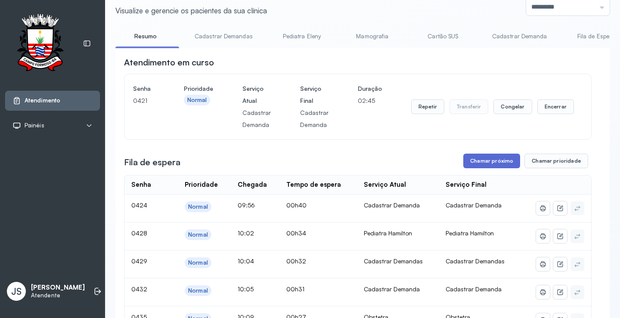
click at [490, 164] on button "Chamar próximo" at bounding box center [491, 161] width 57 height 15
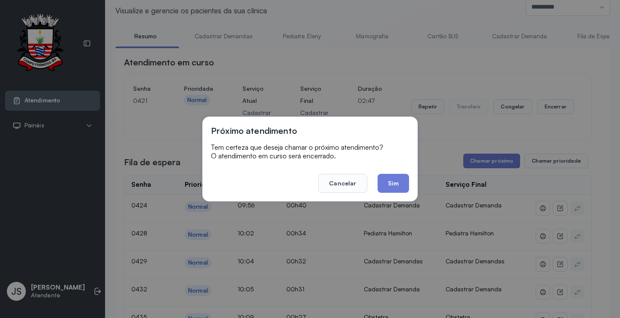
click at [371, 188] on footer "Cancelar Sim" at bounding box center [310, 177] width 198 height 31
click at [401, 185] on button "Sim" at bounding box center [393, 183] width 31 height 19
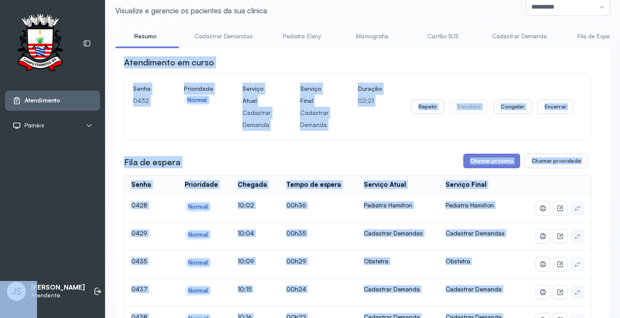
click at [427, 62] on div "Atendimento em curso" at bounding box center [357, 62] width 467 height 12
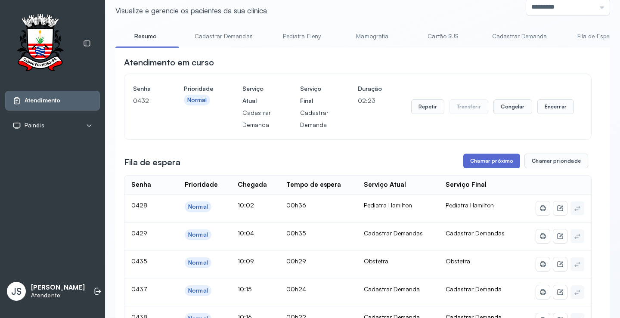
click at [492, 165] on button "Chamar próximo" at bounding box center [491, 161] width 57 height 15
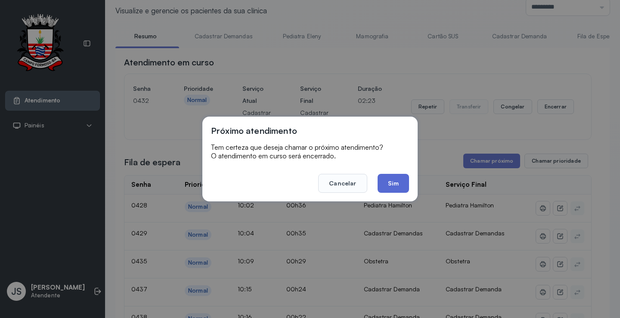
click at [396, 182] on button "Sim" at bounding box center [393, 183] width 31 height 19
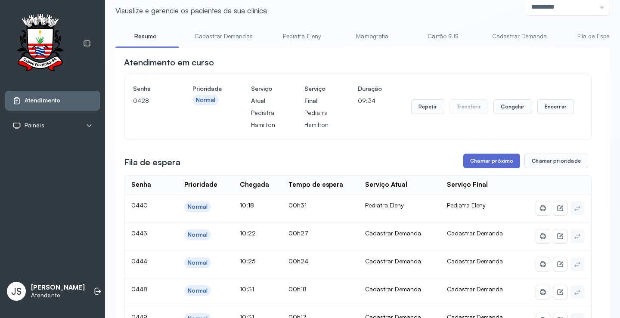
click at [499, 163] on button "Chamar próximo" at bounding box center [491, 161] width 57 height 15
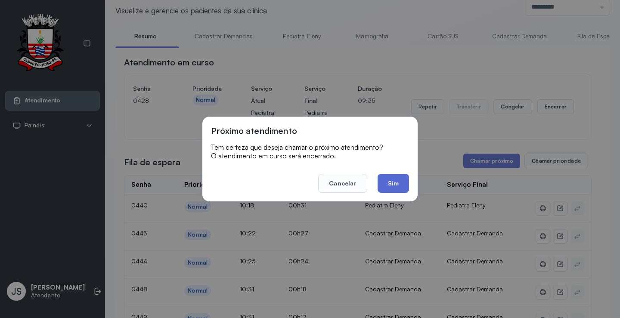
click at [391, 180] on button "Sim" at bounding box center [393, 183] width 31 height 19
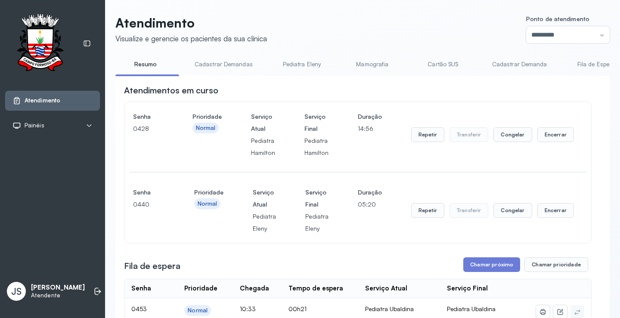
scroll to position [158, 0]
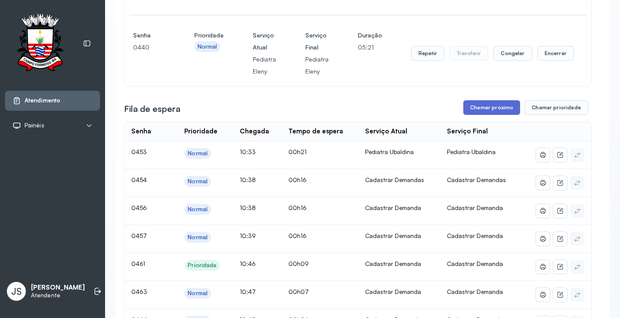
click at [497, 107] on button "Chamar próximo" at bounding box center [491, 107] width 57 height 15
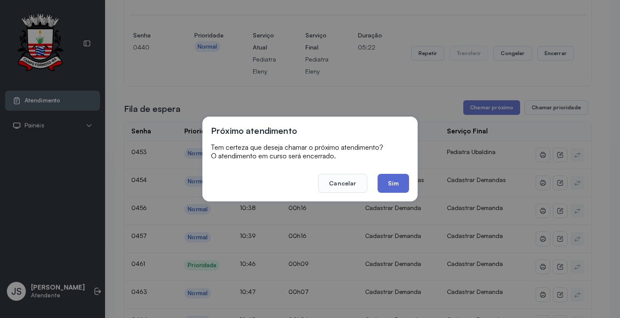
click at [391, 180] on button "Sim" at bounding box center [393, 183] width 31 height 19
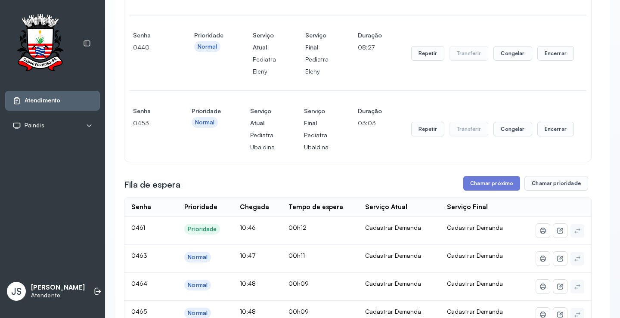
scroll to position [201, 0]
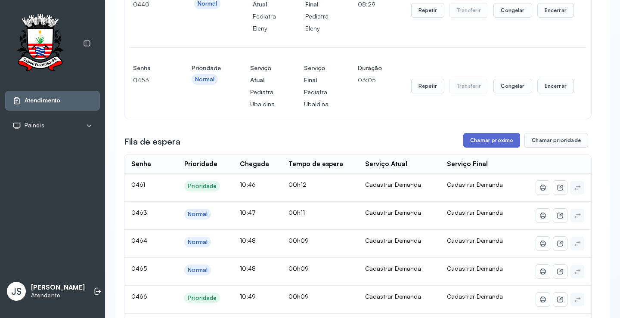
click at [497, 141] on button "Chamar próximo" at bounding box center [491, 140] width 57 height 15
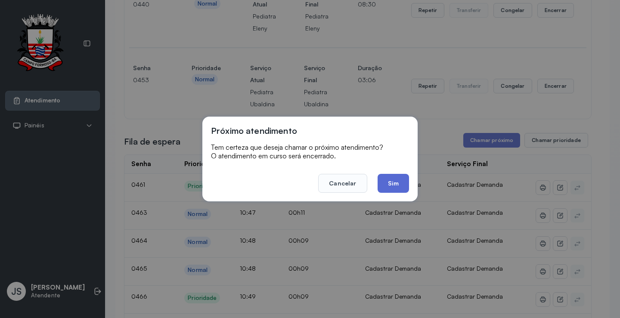
click at [398, 186] on button "Sim" at bounding box center [393, 183] width 31 height 19
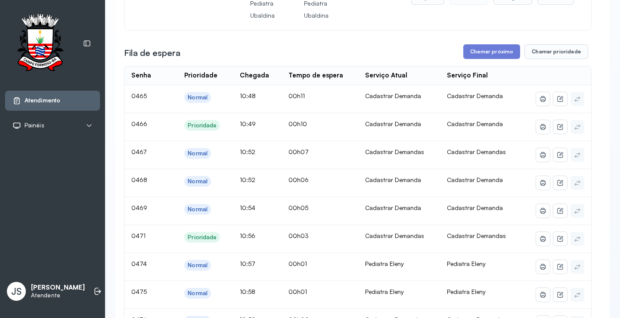
scroll to position [287, 0]
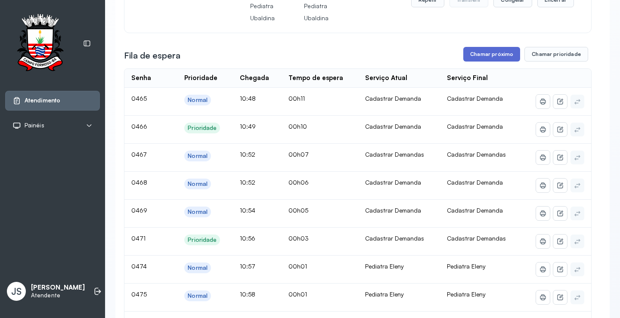
click at [488, 50] on button "Chamar próximo" at bounding box center [491, 54] width 57 height 15
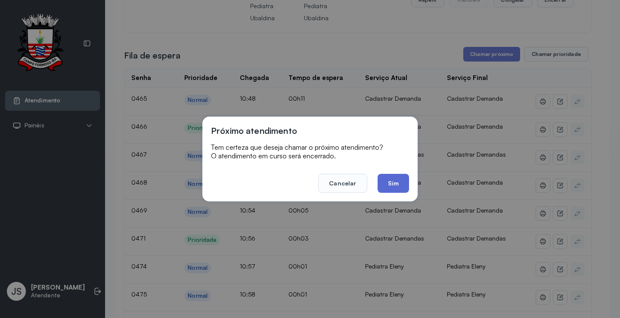
click at [399, 179] on button "Sim" at bounding box center [393, 183] width 31 height 19
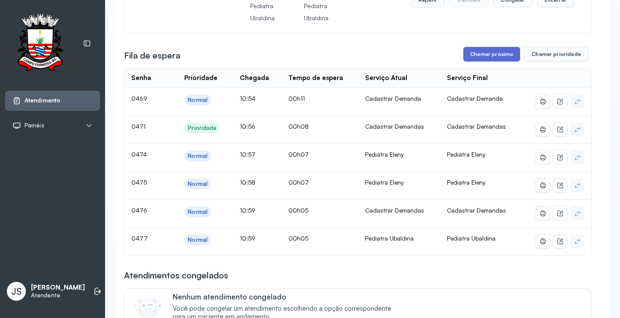
click at [478, 61] on button "Chamar próximo" at bounding box center [491, 54] width 57 height 15
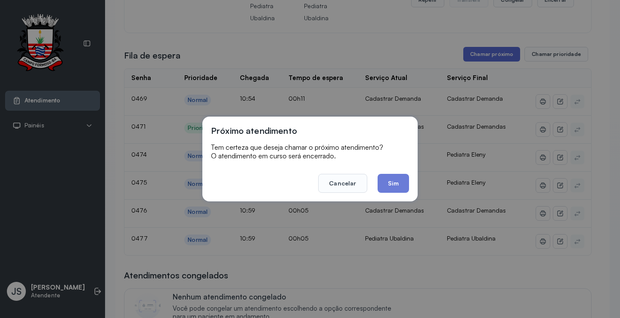
click at [478, 61] on div "Próximo atendimento Tem certeza que deseja chamar o próximo atendimento? O aten…" at bounding box center [310, 159] width 620 height 318
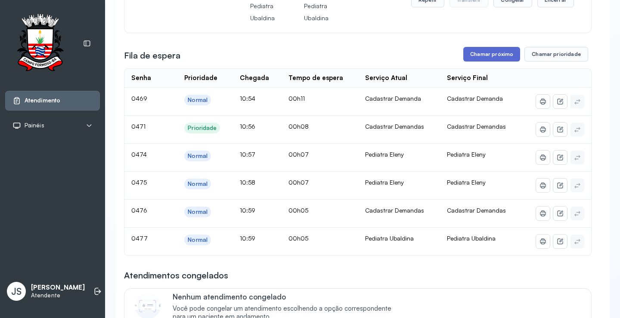
click at [484, 56] on button "Chamar próximo" at bounding box center [491, 54] width 57 height 15
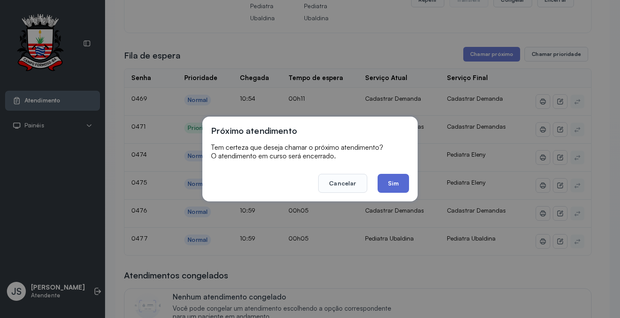
click at [389, 183] on button "Sim" at bounding box center [393, 183] width 31 height 19
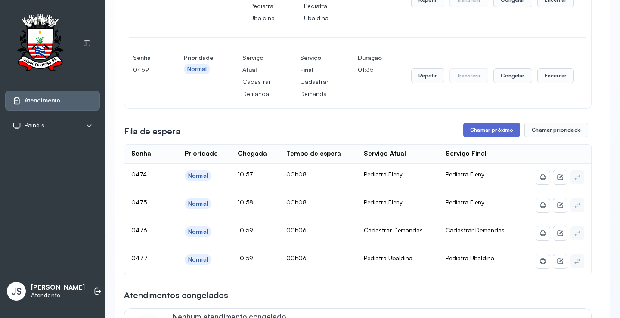
click at [490, 134] on button "Chamar próximo" at bounding box center [491, 130] width 57 height 15
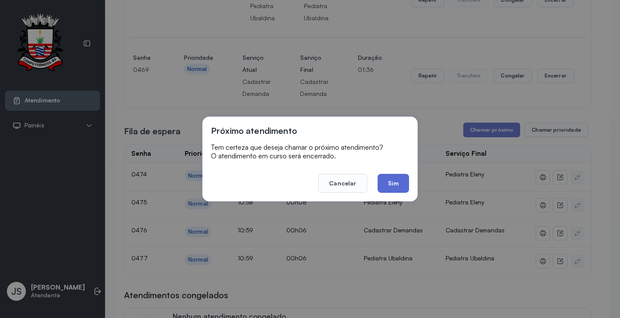
click at [400, 179] on button "Sim" at bounding box center [393, 183] width 31 height 19
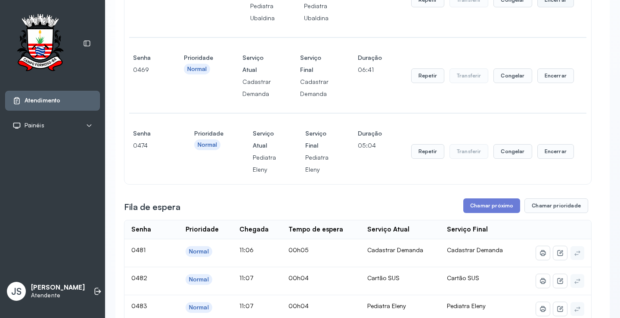
click at [548, 2] on button "Encerrar" at bounding box center [555, 0] width 37 height 15
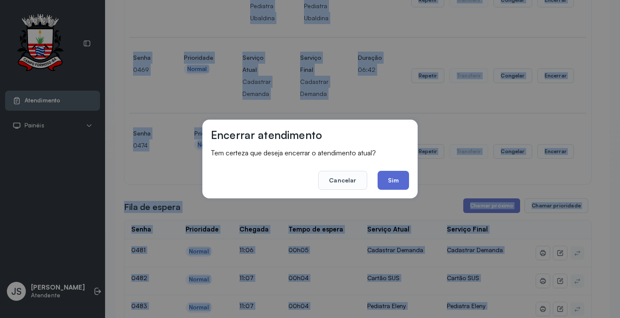
click at [402, 171] on button "Sim" at bounding box center [393, 180] width 31 height 19
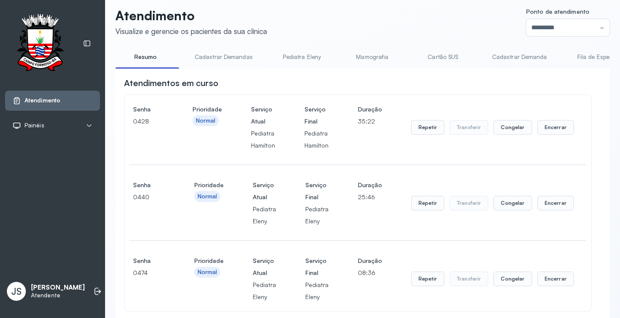
scroll to position [0, 0]
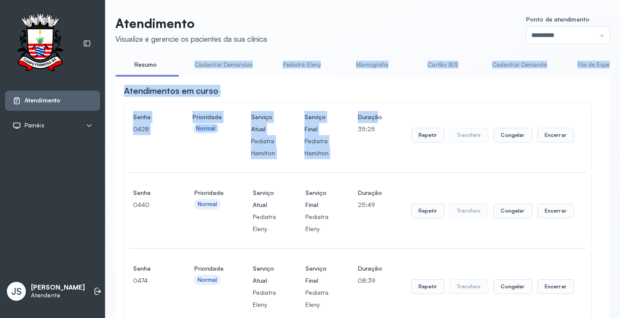
drag, startPoint x: 168, startPoint y: 74, endPoint x: 375, endPoint y: 100, distance: 208.6
click at [344, 90] on div "Atendimentos em curso" at bounding box center [357, 91] width 467 height 12
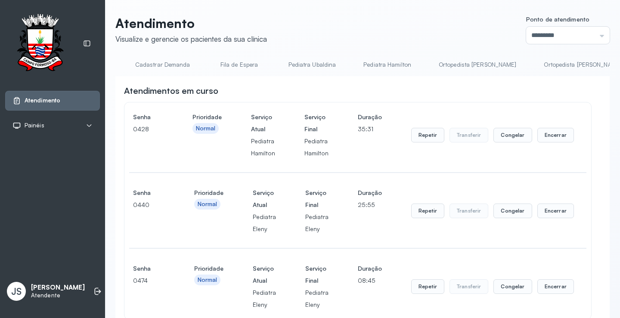
scroll to position [0, 352]
drag, startPoint x: 297, startPoint y: 76, endPoint x: 273, endPoint y: 76, distance: 23.2
click at [278, 76] on div "Resumo Cadastrar Demandas Pediatra [PERSON_NAME] Cartão SUS Cadastrar [PERSON_N…" at bounding box center [362, 67] width 494 height 19
click at [268, 76] on li "Fila de Espera" at bounding box center [246, 67] width 64 height 19
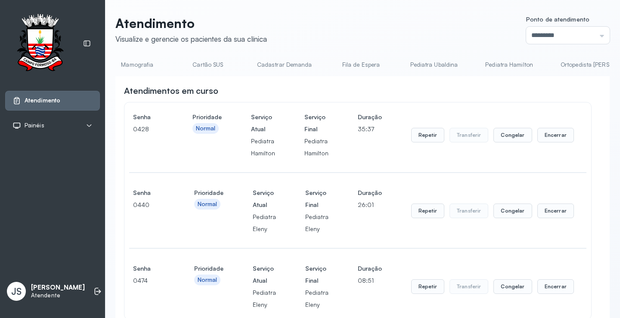
scroll to position [0, 196]
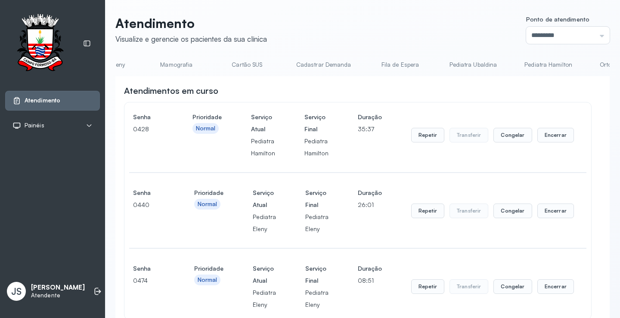
click at [282, 76] on ul "Resumo Cadastrar Demandas Pediatra [PERSON_NAME] Cartão SUS Cadastrar [PERSON_N…" at bounding box center [167, 67] width 494 height 19
drag, startPoint x: 282, startPoint y: 76, endPoint x: 305, endPoint y: 78, distance: 23.7
click at [305, 77] on div "Resumo Cadastrar Demandas Pediatra [PERSON_NAME] Cartão SUS Cadastrar [PERSON_N…" at bounding box center [362, 67] width 494 height 19
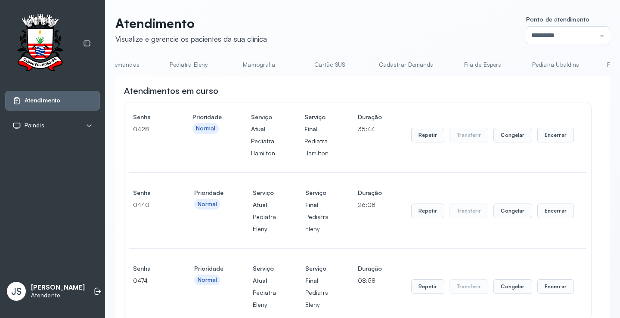
click at [190, 65] on link "Pediatra Eleny" at bounding box center [188, 65] width 60 height 14
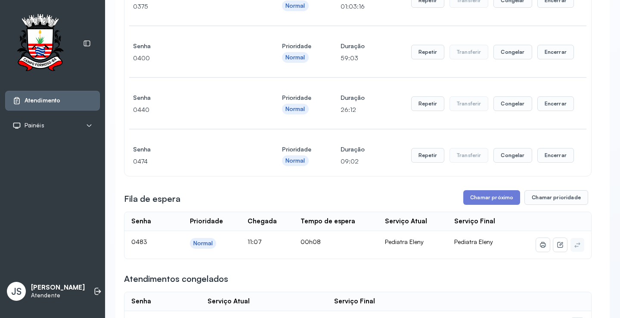
scroll to position [387, 0]
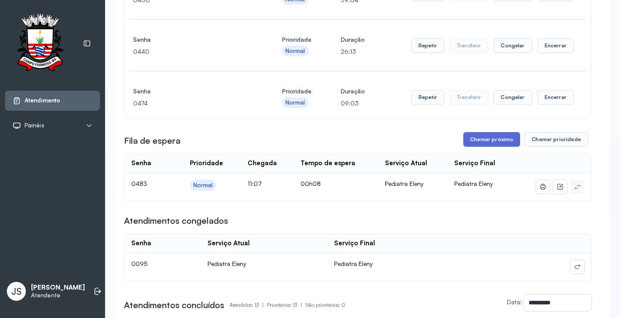
click at [497, 143] on button "Chamar próximo" at bounding box center [491, 139] width 57 height 15
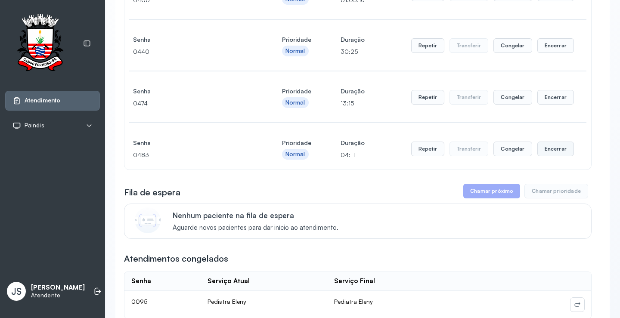
click at [556, 150] on button "Encerrar" at bounding box center [555, 149] width 37 height 15
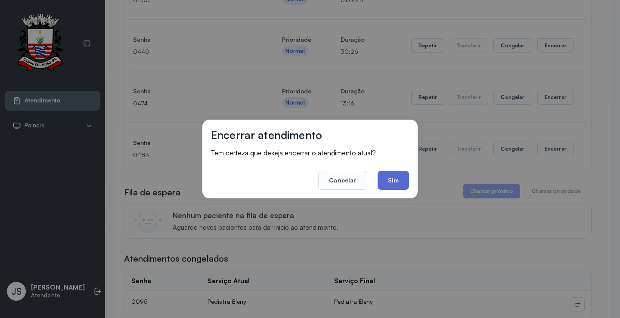
click at [390, 181] on button "Sim" at bounding box center [393, 180] width 31 height 19
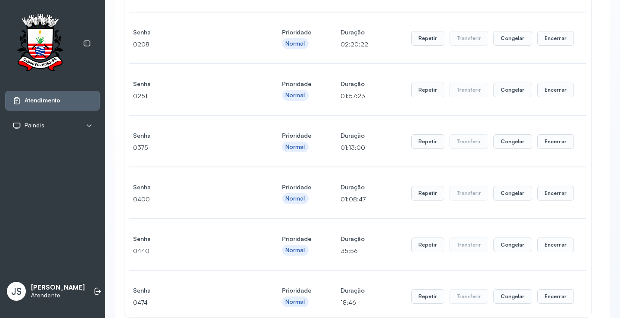
scroll to position [129, 0]
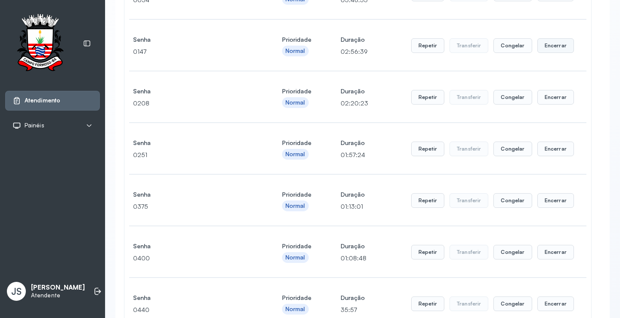
click at [558, 51] on button "Encerrar" at bounding box center [555, 45] width 37 height 15
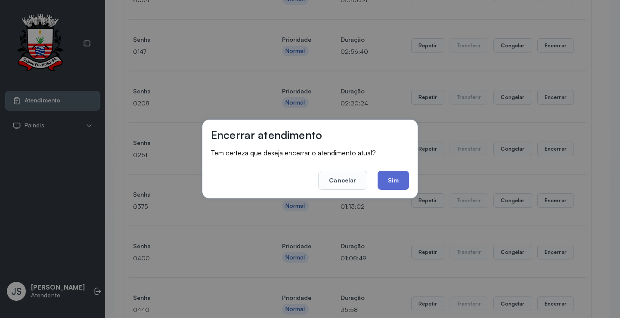
click at [408, 180] on button "Sim" at bounding box center [393, 180] width 31 height 19
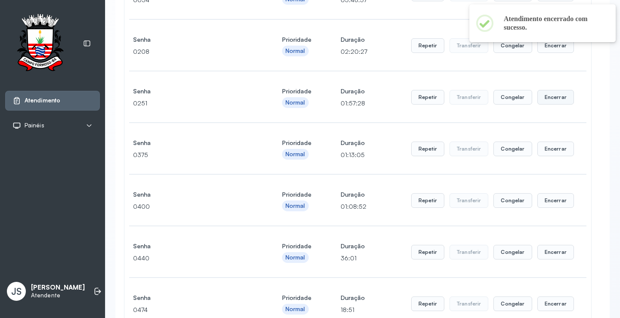
click at [548, 97] on button "Encerrar" at bounding box center [555, 97] width 37 height 15
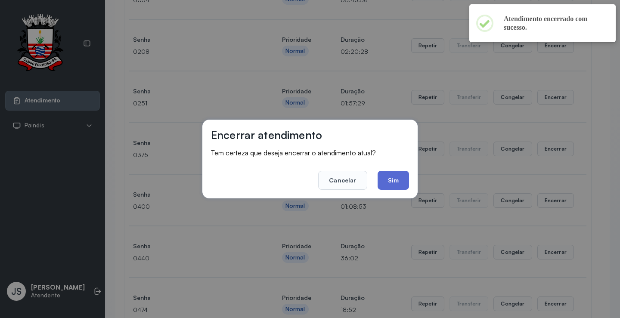
click at [391, 171] on button "Sim" at bounding box center [393, 180] width 31 height 19
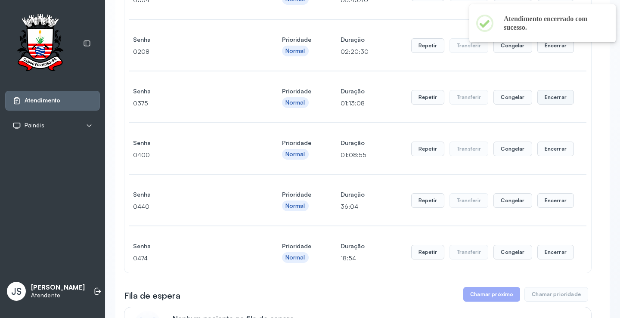
click at [546, 101] on button "Encerrar" at bounding box center [555, 97] width 37 height 15
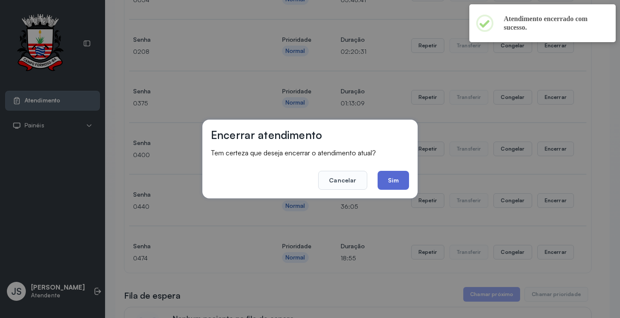
click at [400, 179] on button "Sim" at bounding box center [393, 180] width 31 height 19
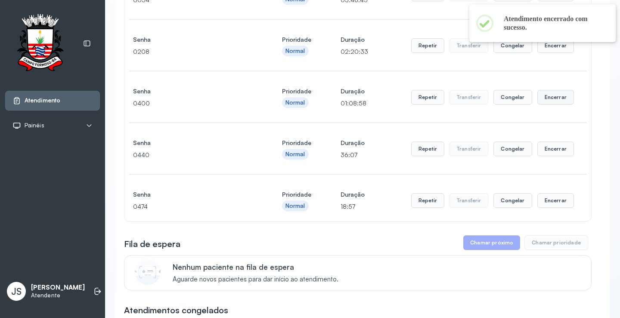
click at [553, 100] on button "Encerrar" at bounding box center [555, 97] width 37 height 15
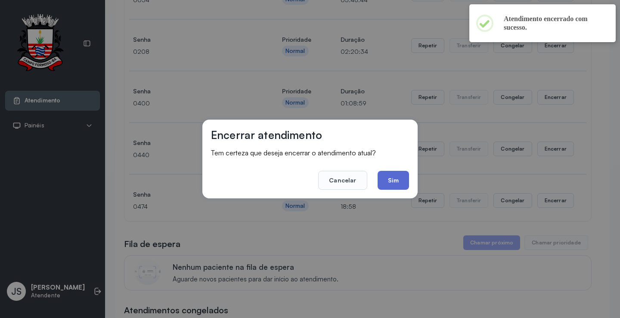
click at [394, 181] on button "Sim" at bounding box center [393, 180] width 31 height 19
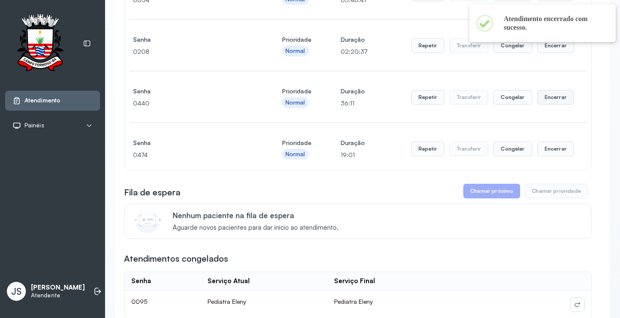
click at [544, 98] on button "Encerrar" at bounding box center [555, 97] width 37 height 15
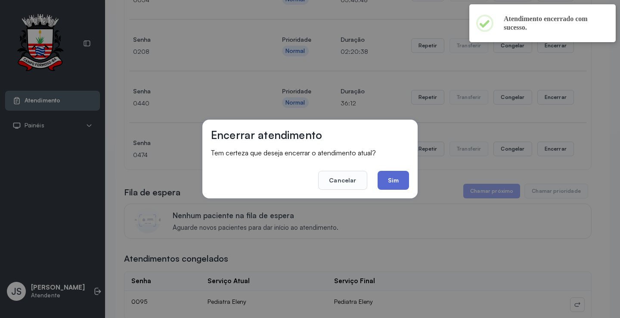
click at [404, 181] on button "Sim" at bounding box center [393, 180] width 31 height 19
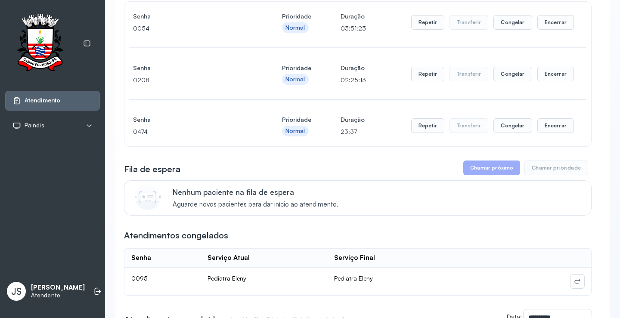
scroll to position [86, 0]
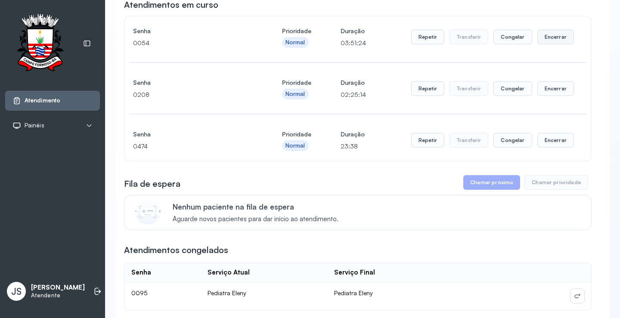
click at [546, 36] on button "Encerrar" at bounding box center [555, 37] width 37 height 15
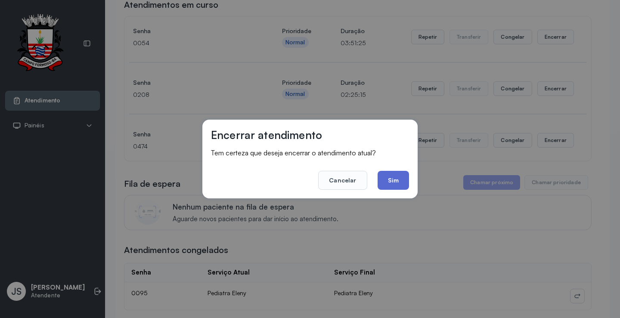
click at [405, 174] on button "Sim" at bounding box center [393, 180] width 31 height 19
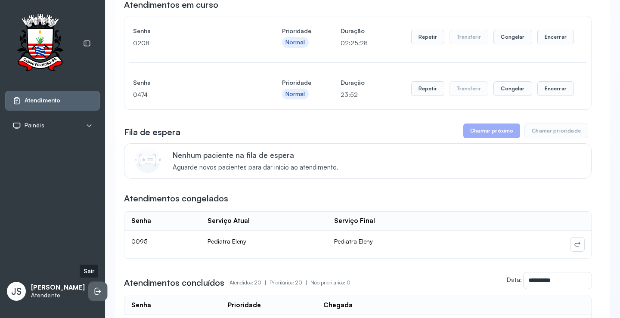
click at [93, 294] on icon at bounding box center [97, 291] width 9 height 9
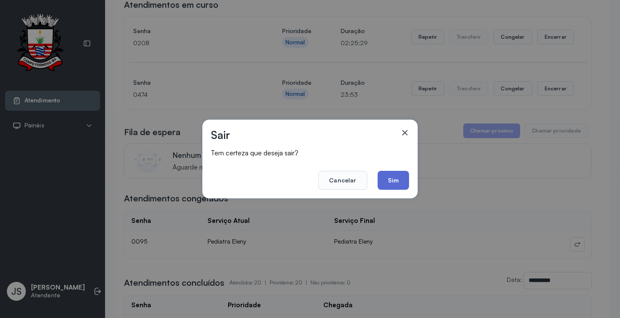
click at [404, 183] on button "Sim" at bounding box center [393, 180] width 31 height 19
